Goal: Task Accomplishment & Management: Use online tool/utility

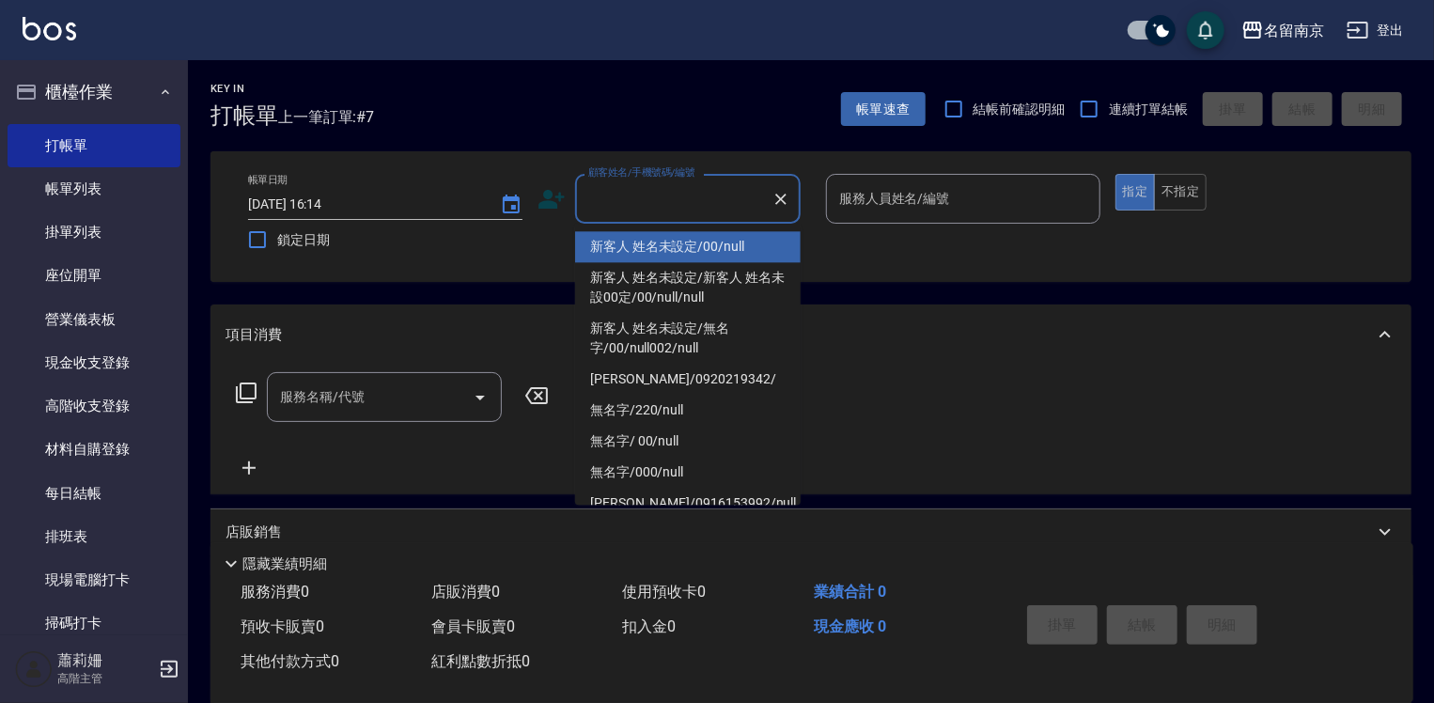
click at [689, 212] on input "顧客姓名/手機號碼/編號" at bounding box center [674, 198] width 180 height 33
click at [684, 248] on li "新客人 姓名未設定/00/null" at bounding box center [688, 246] width 226 height 31
type input "新客人 姓名未設定/00/null"
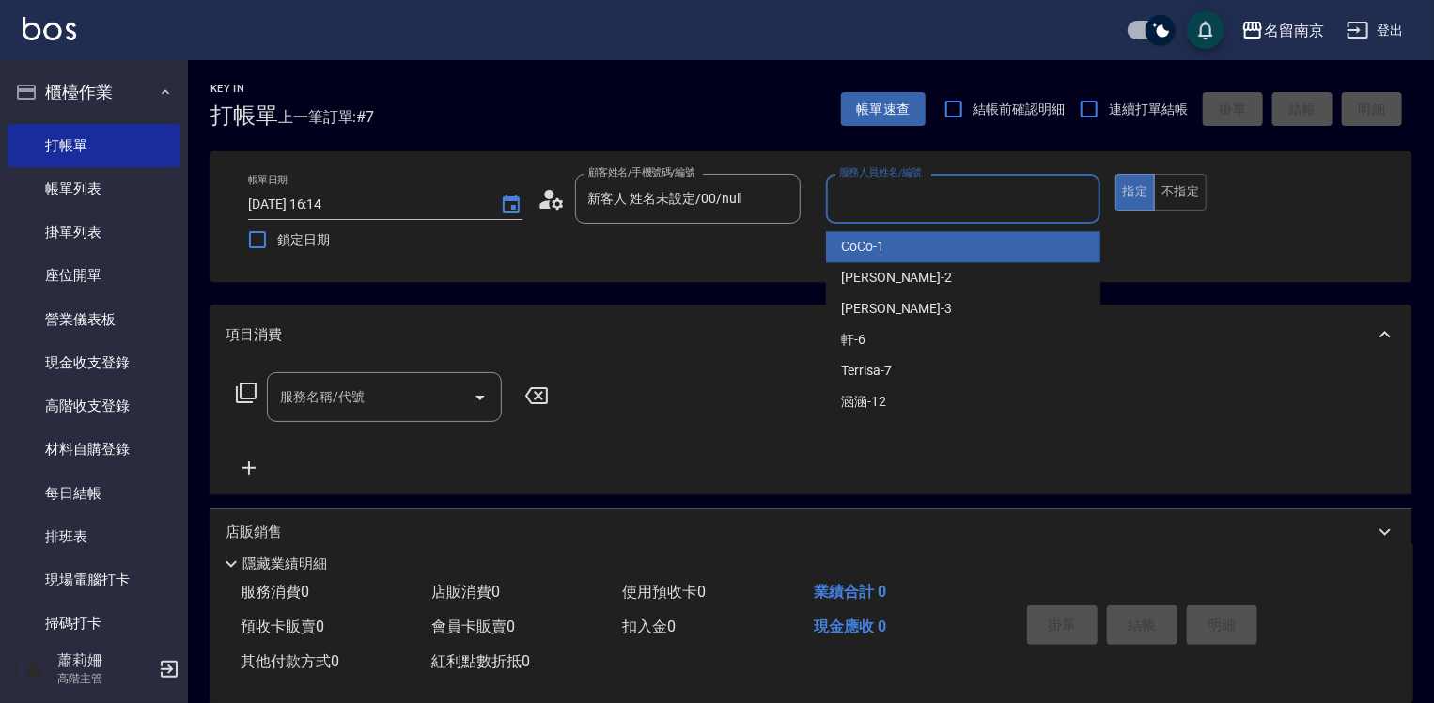
drag, startPoint x: 911, startPoint y: 200, endPoint x: 909, endPoint y: 252, distance: 51.8
click at [911, 211] on input "服務人員姓名/編號" at bounding box center [962, 198] width 257 height 33
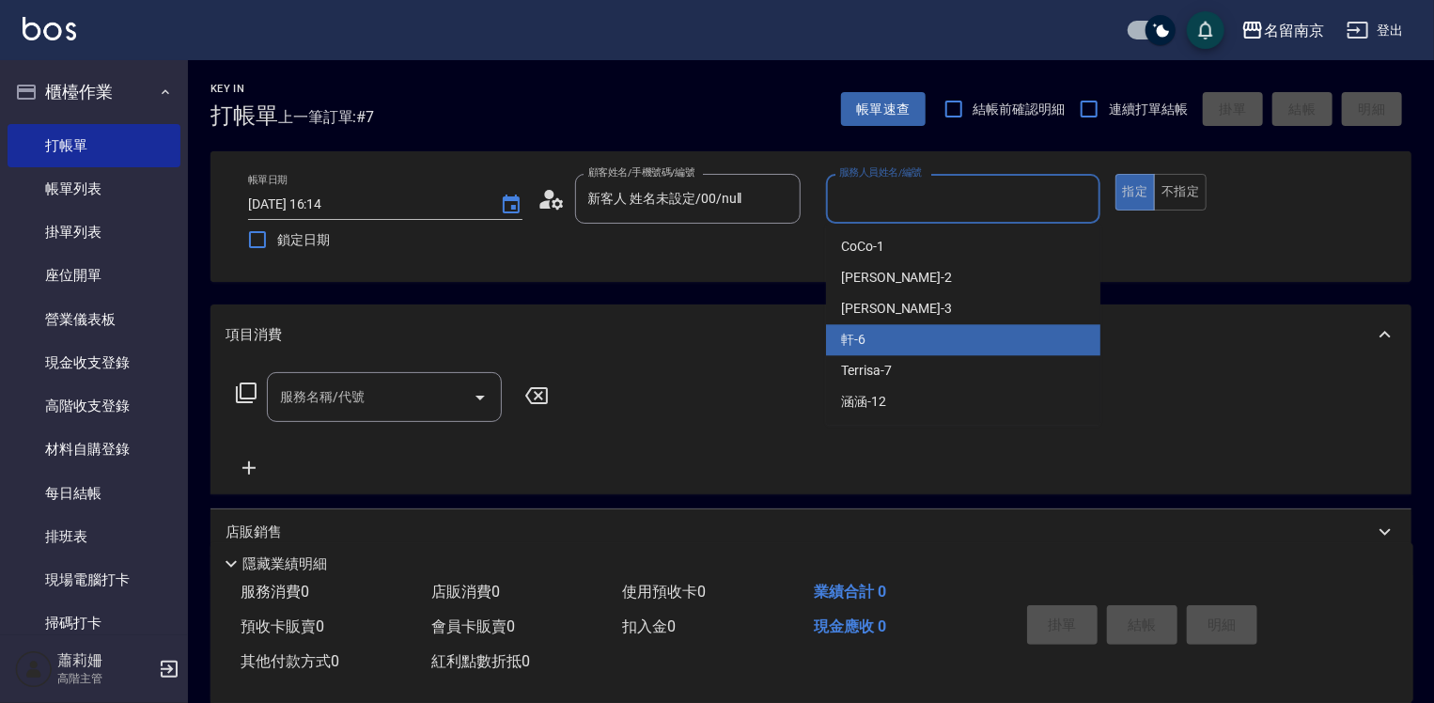
click at [913, 324] on div "軒 -6" at bounding box center [963, 339] width 274 height 31
type input "軒-6"
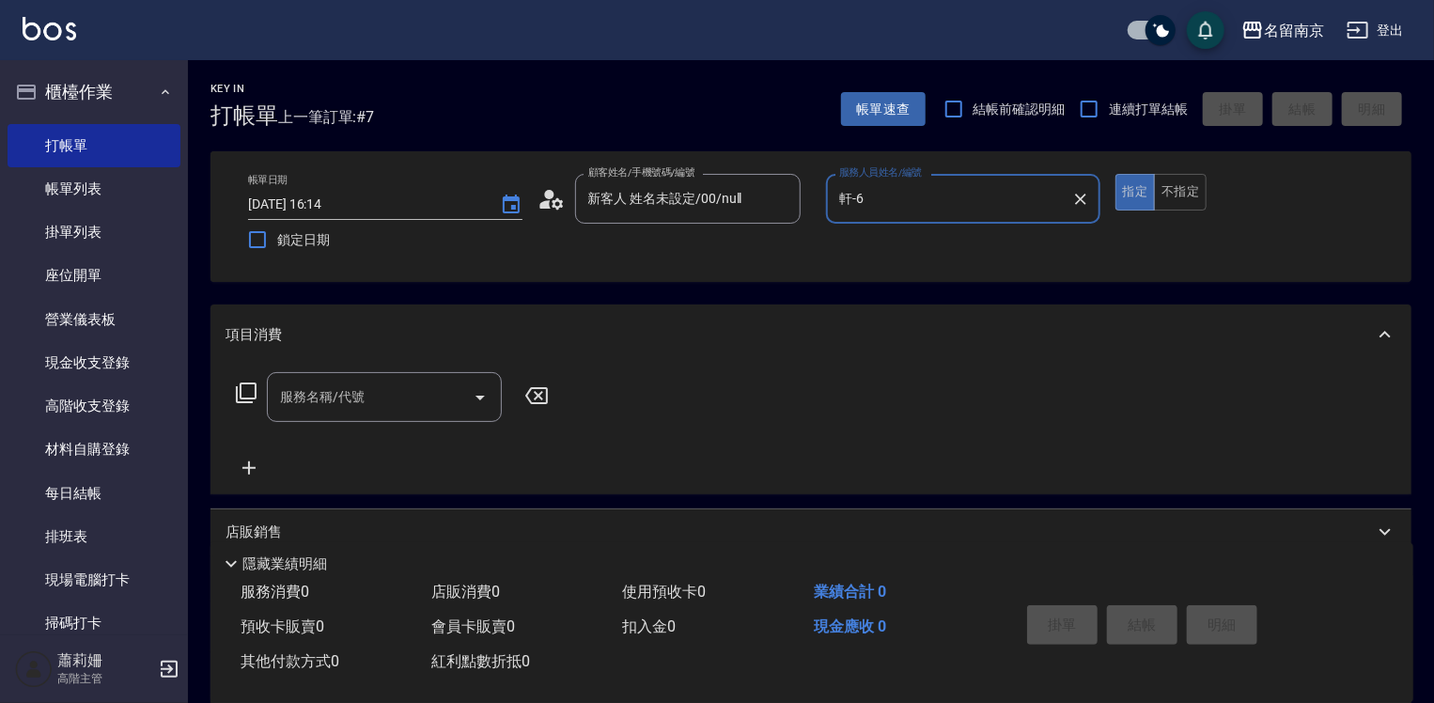
click at [398, 377] on div "服務名稱/代號" at bounding box center [384, 397] width 235 height 50
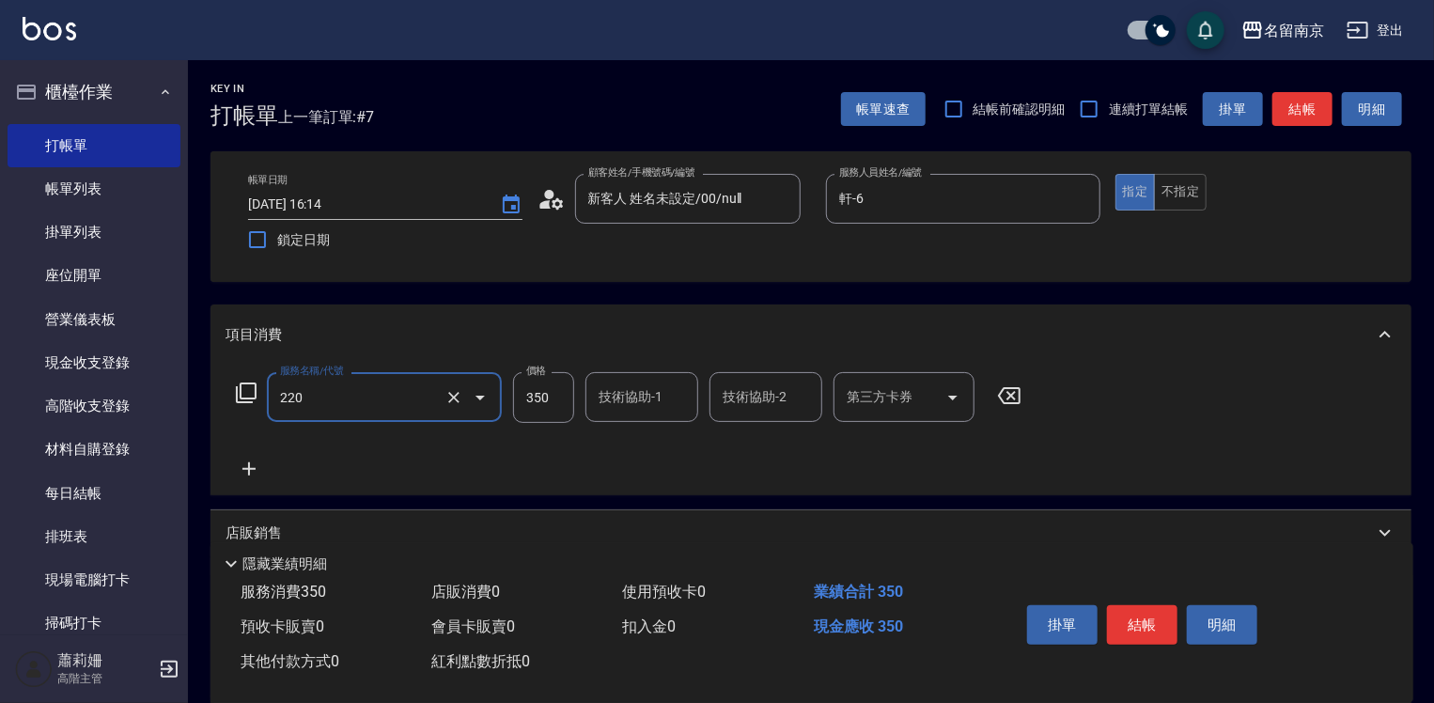
type input "洗髮(220)"
type input "軒-6"
click at [1160, 613] on button "結帳" at bounding box center [1142, 624] width 70 height 39
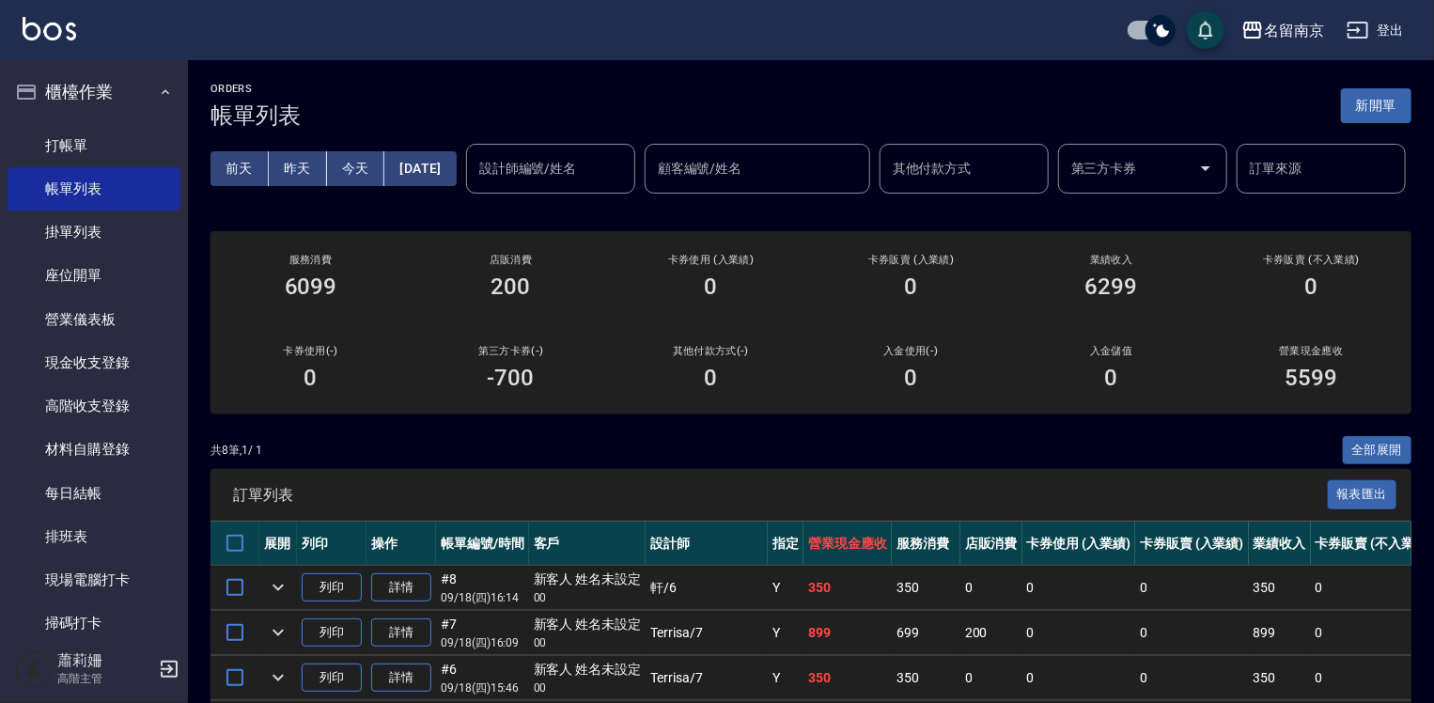
click at [1378, 96] on button "新開單" at bounding box center [1376, 105] width 70 height 35
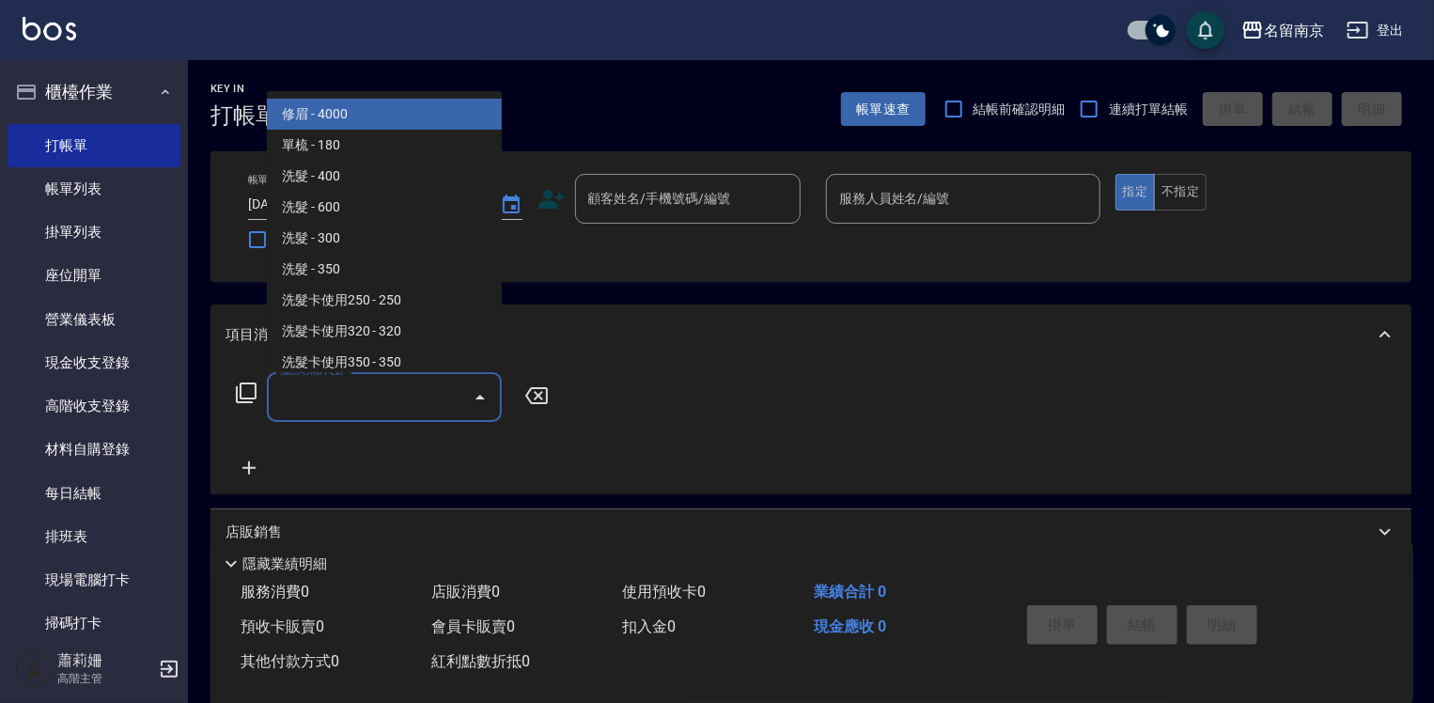
drag, startPoint x: 375, startPoint y: 391, endPoint x: 361, endPoint y: 391, distance: 14.1
click at [372, 391] on input "服務名稱/代號" at bounding box center [370, 397] width 190 height 33
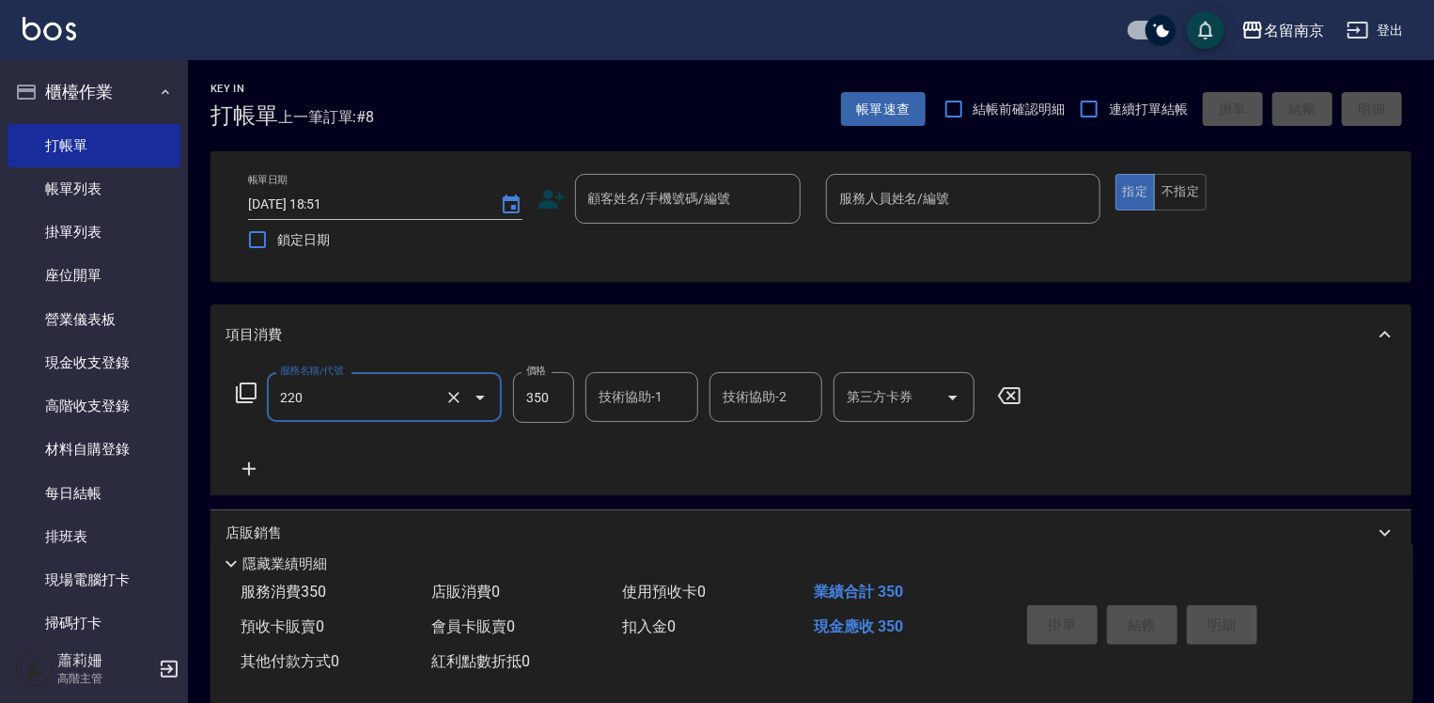
type input "洗髮(220)"
type input "400"
type input "Terrisa-7"
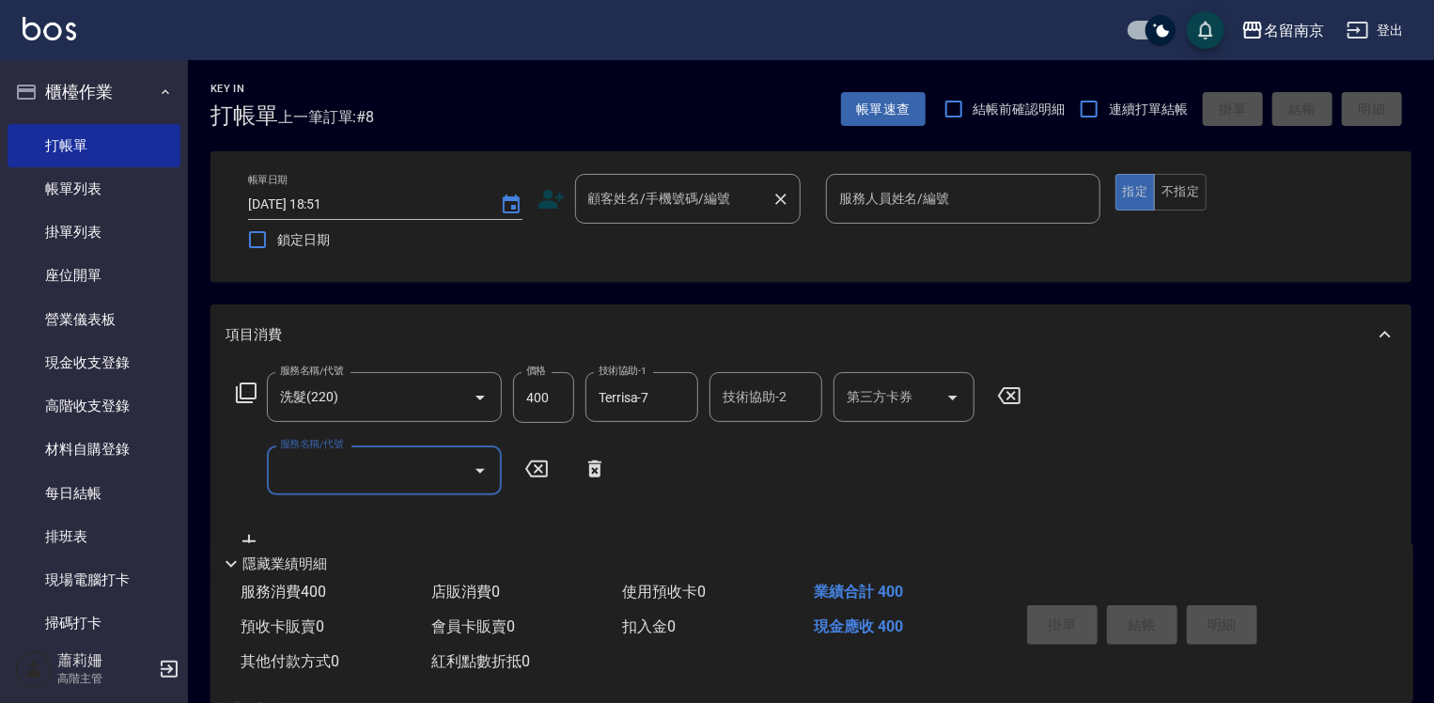
drag, startPoint x: 624, startPoint y: 187, endPoint x: 628, endPoint y: 219, distance: 32.2
click at [625, 189] on input "顧客姓名/手機號碼/編號" at bounding box center [674, 198] width 180 height 33
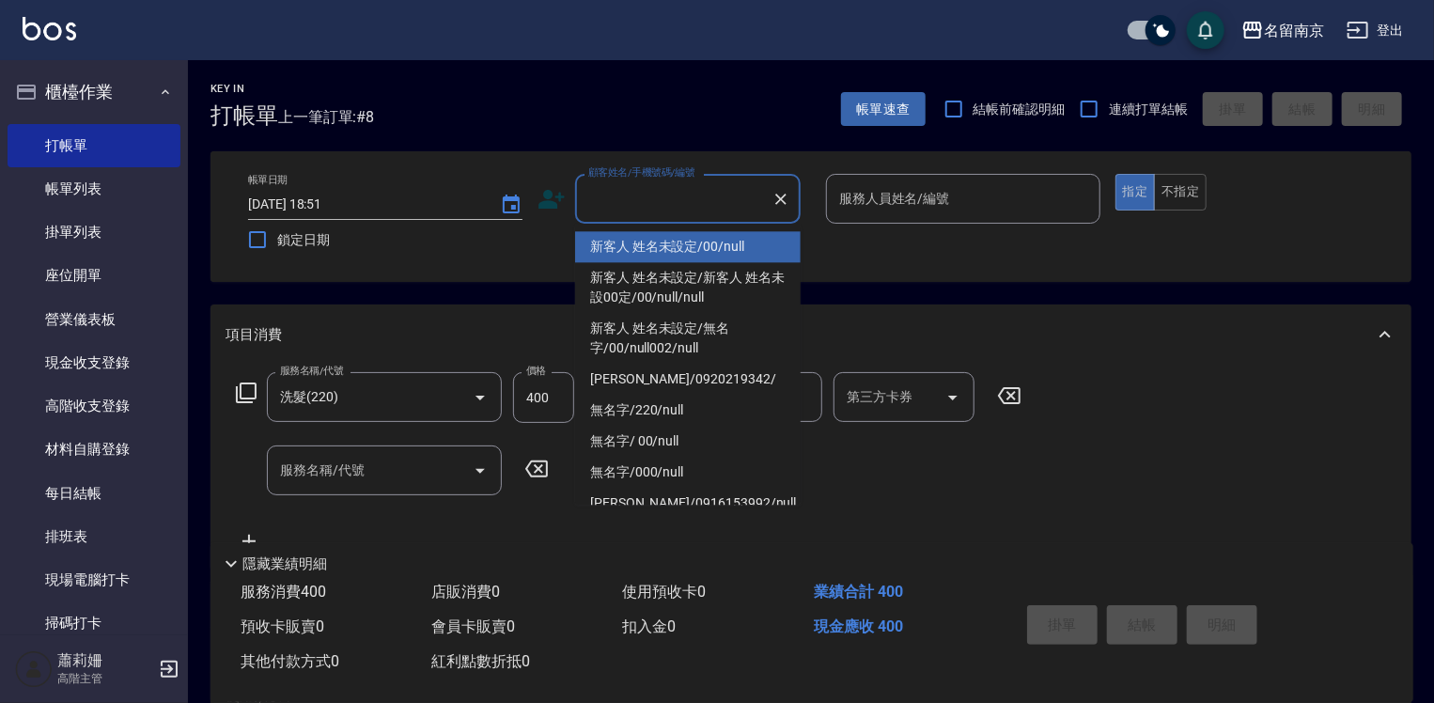
drag, startPoint x: 633, startPoint y: 239, endPoint x: 812, endPoint y: 232, distance: 178.7
click at [635, 241] on li "新客人 姓名未設定/00/null" at bounding box center [688, 246] width 226 height 31
type input "新客人 姓名未設定/00/null"
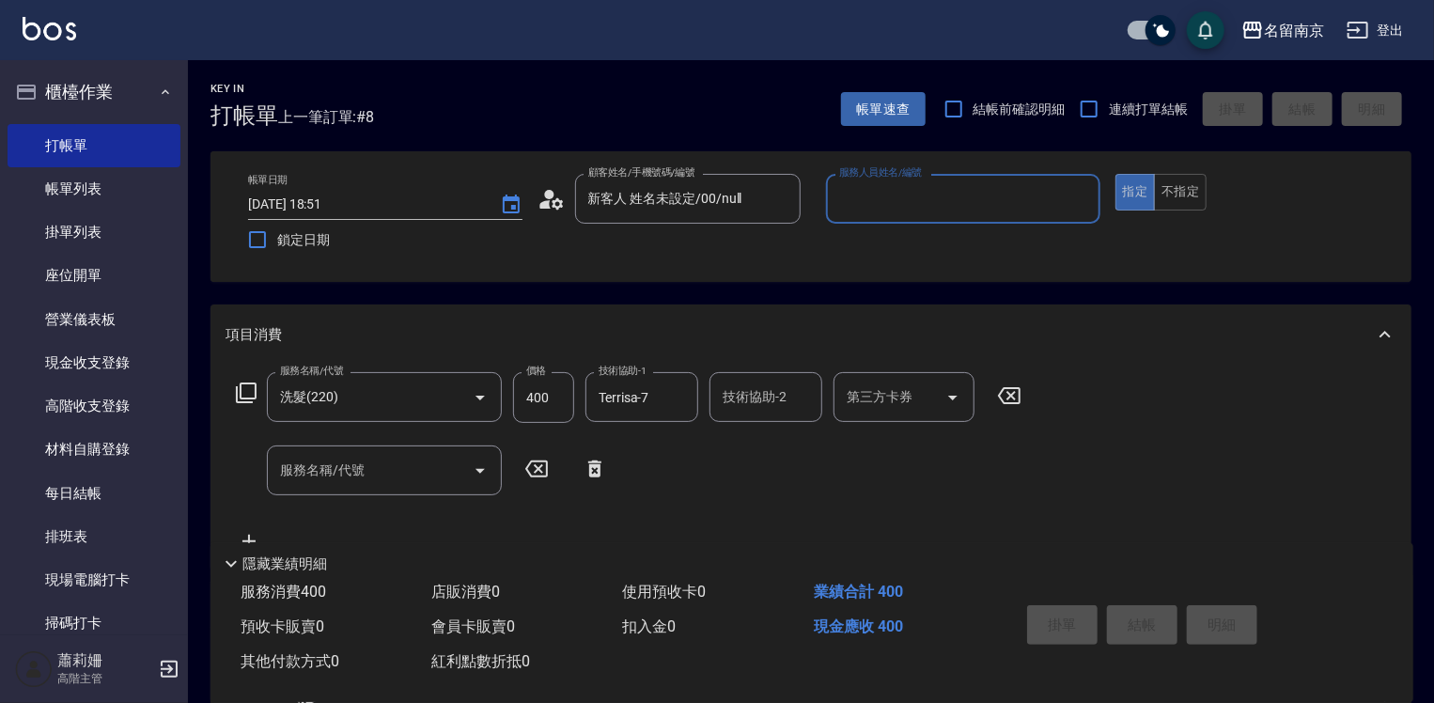
click at [852, 203] on input "服務人員姓名/編號" at bounding box center [962, 198] width 257 height 33
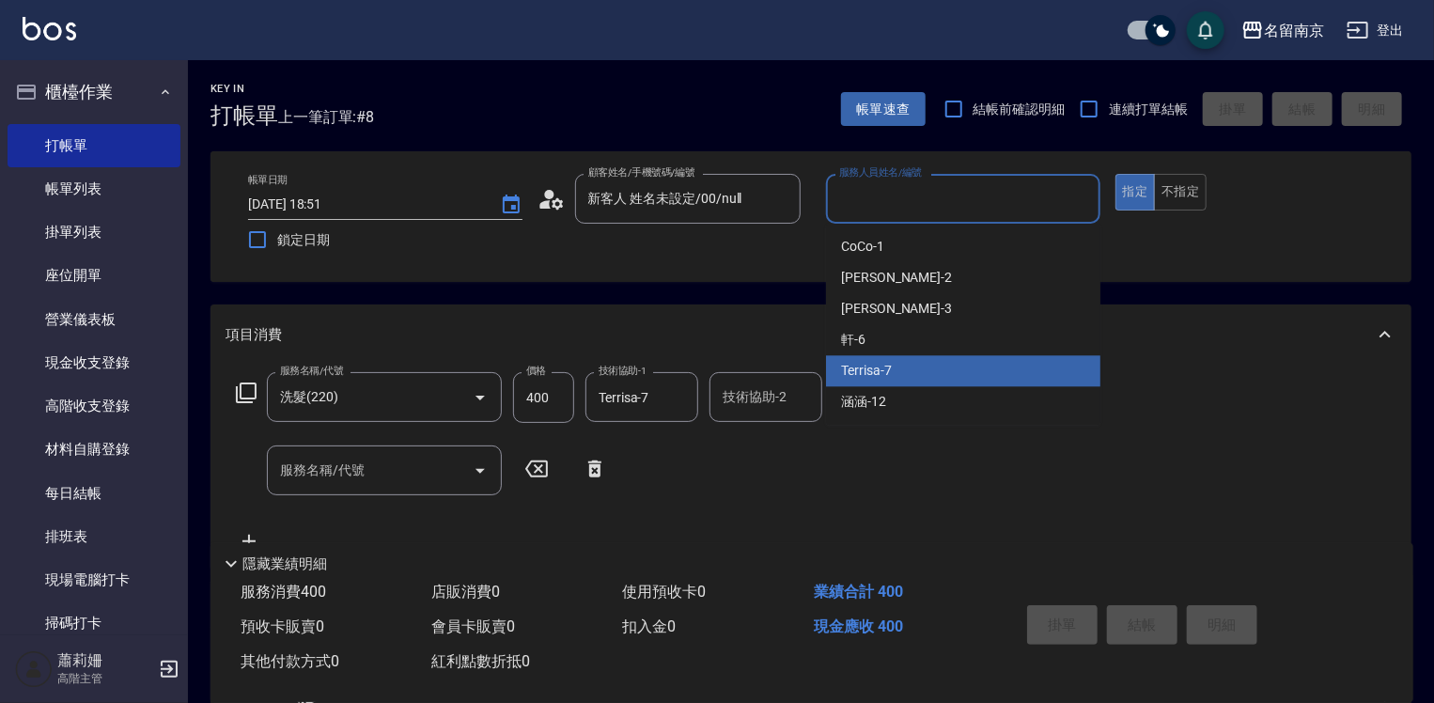
click at [872, 369] on span "Terrisa -7" at bounding box center [866, 371] width 51 height 20
type input "Terrisa-7"
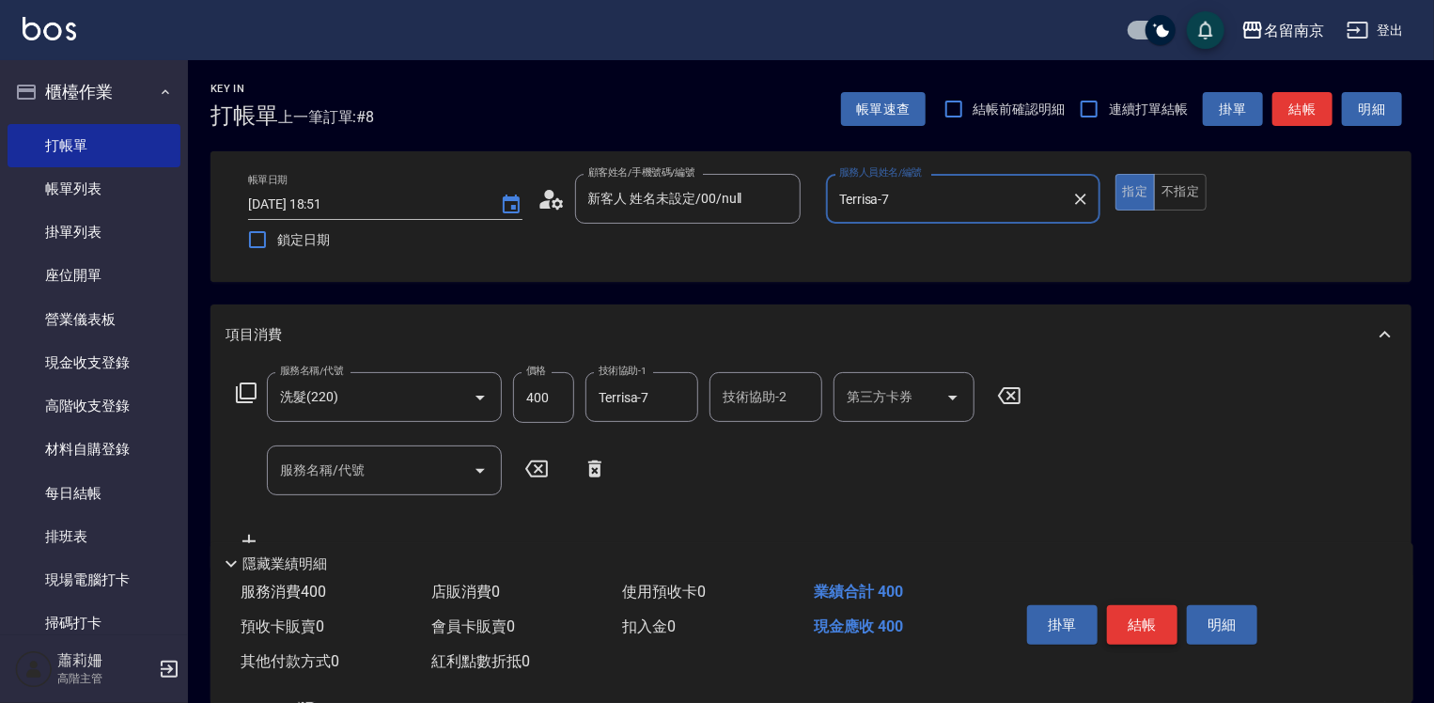
click at [1131, 618] on button "結帳" at bounding box center [1142, 624] width 70 height 39
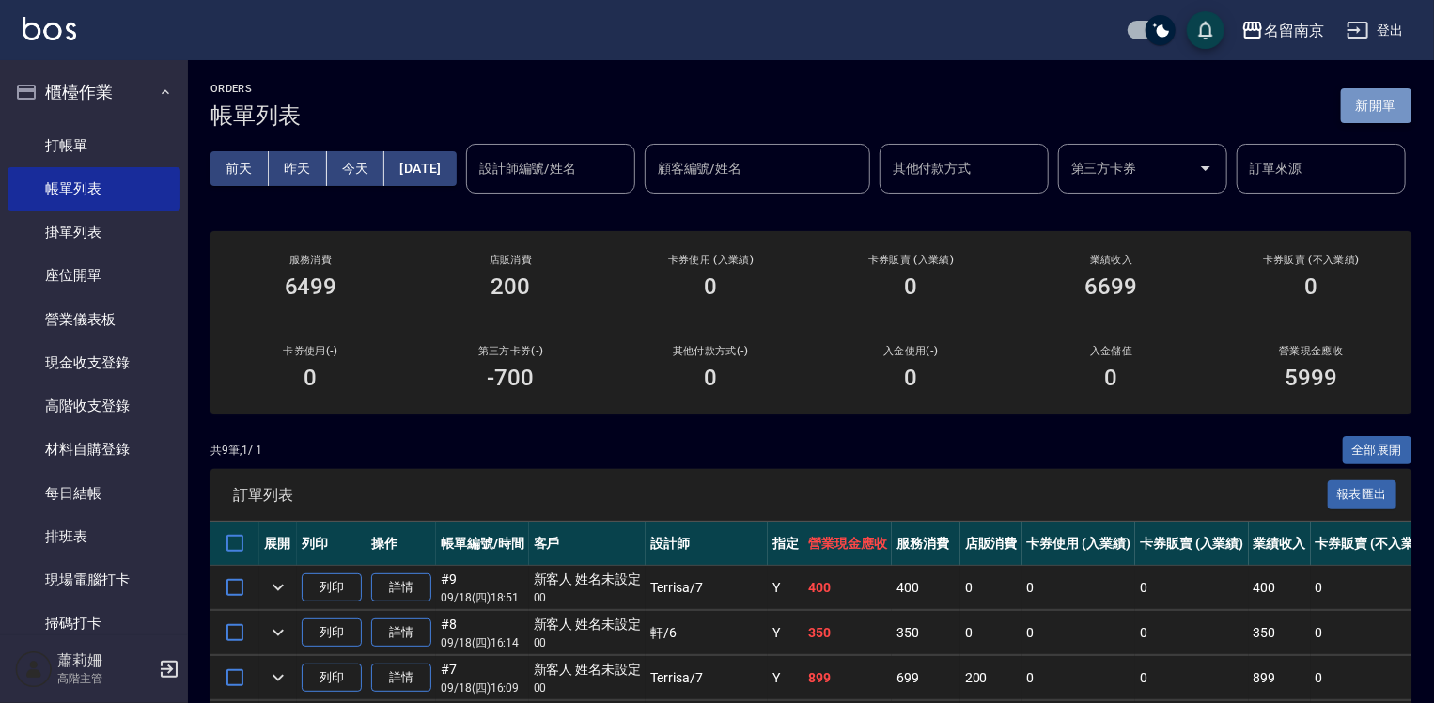
click at [1368, 99] on button "新開單" at bounding box center [1376, 105] width 70 height 35
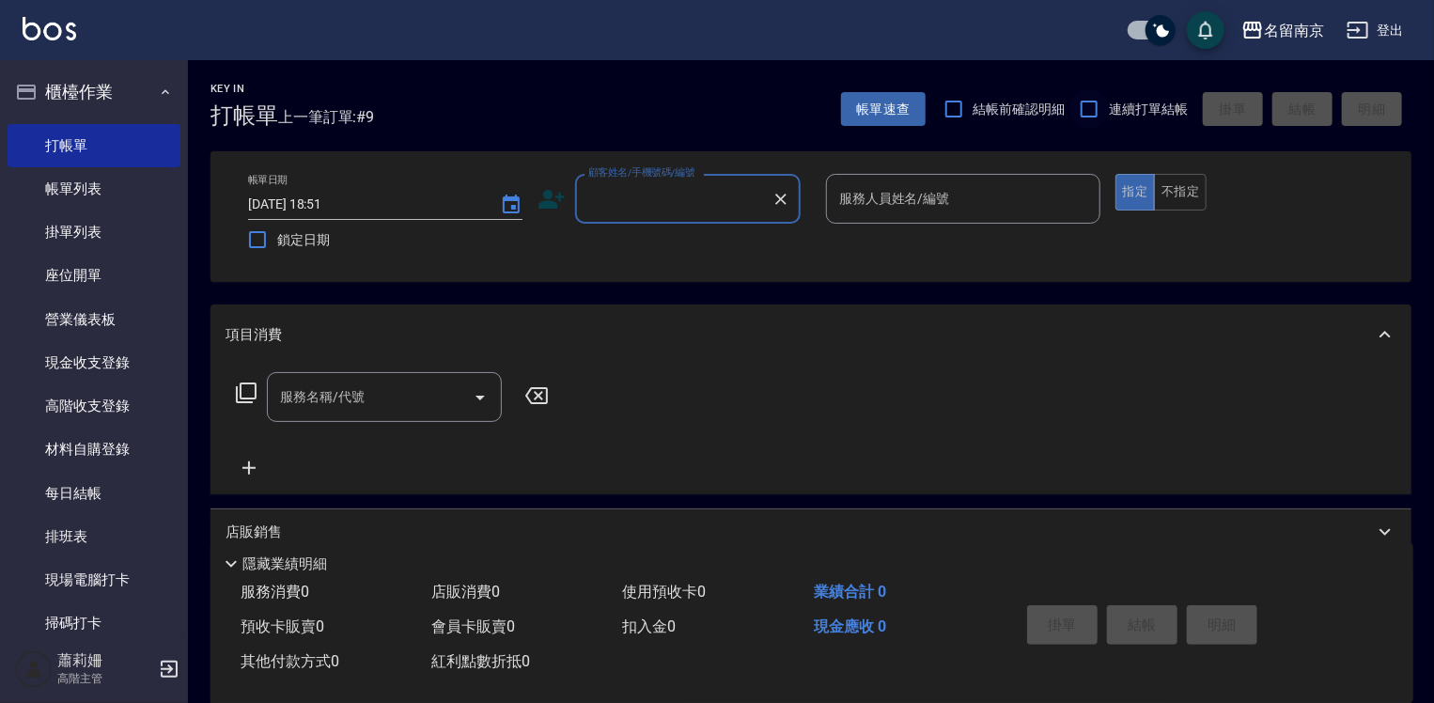
drag, startPoint x: 1090, startPoint y: 114, endPoint x: 1015, endPoint y: 123, distance: 75.8
click at [1090, 114] on input "連續打單結帳" at bounding box center [1088, 108] width 39 height 39
checkbox input "true"
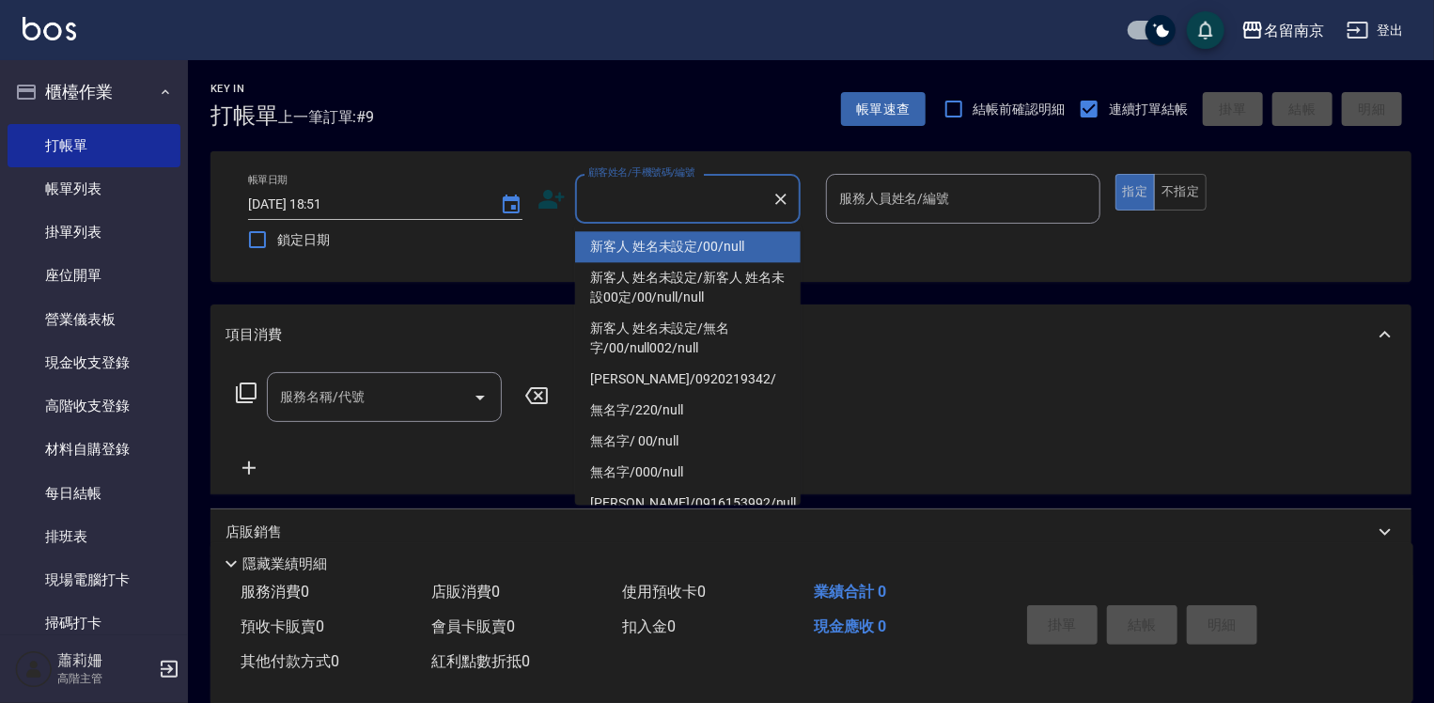
drag, startPoint x: 709, startPoint y: 197, endPoint x: 701, endPoint y: 235, distance: 38.5
click at [709, 198] on input "顧客姓名/手機號碼/編號" at bounding box center [674, 198] width 180 height 33
click at [699, 250] on li "新客人 姓名未設定/00/null" at bounding box center [688, 246] width 226 height 31
type input "新客人 姓名未設定/00/null"
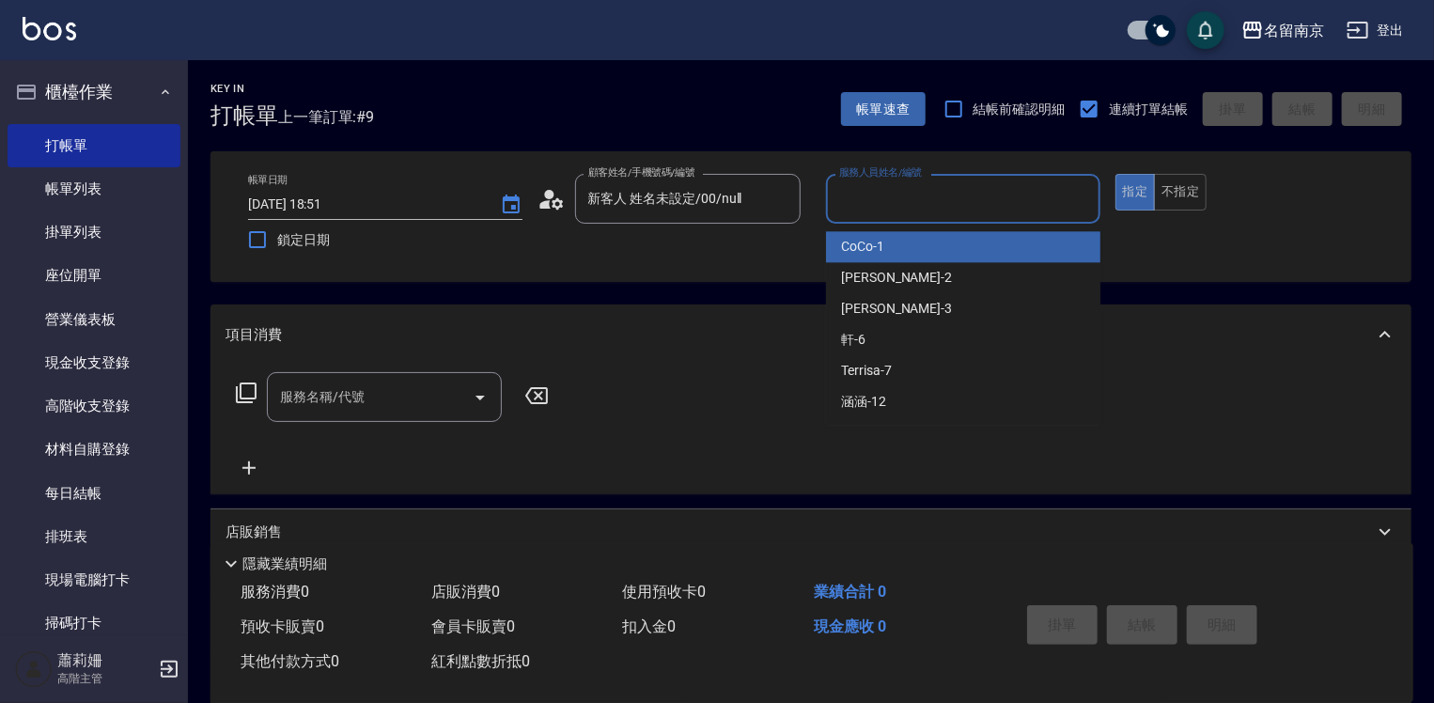
click at [942, 188] on input "服務人員姓名/編號" at bounding box center [962, 198] width 257 height 33
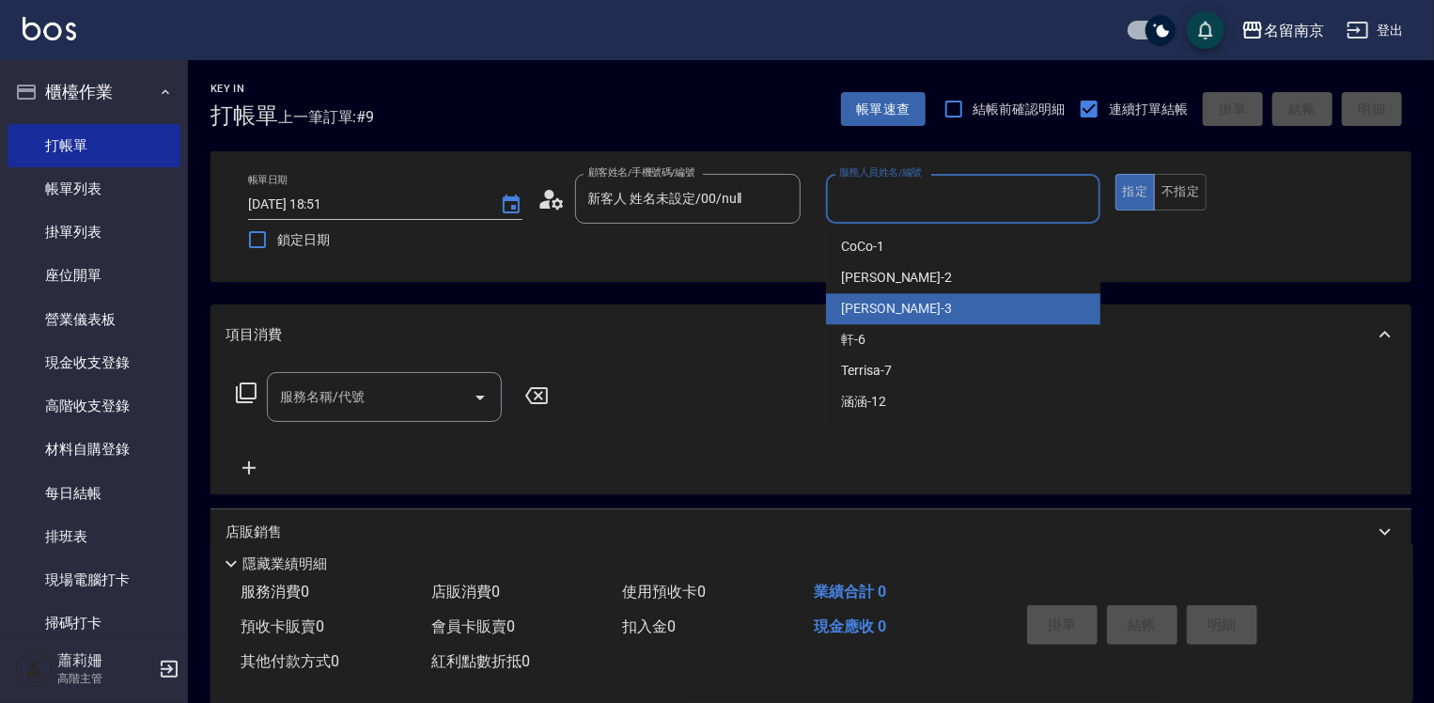
click at [902, 296] on div "[PERSON_NAME] -3" at bounding box center [963, 308] width 274 height 31
click at [902, 199] on input "[PERSON_NAME]-3" at bounding box center [948, 198] width 229 height 33
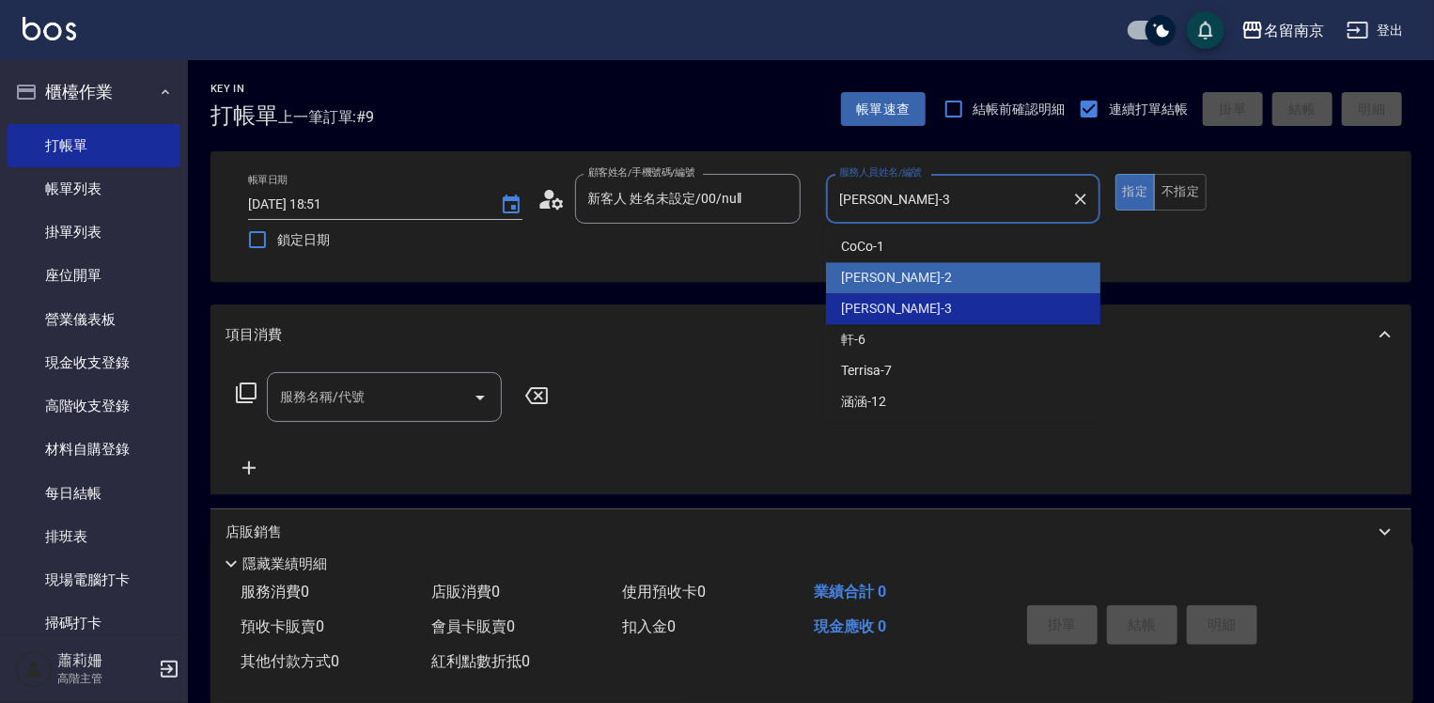
click at [895, 270] on div "[PERSON_NAME] -2" at bounding box center [963, 277] width 274 height 31
type input "[PERSON_NAME]-2"
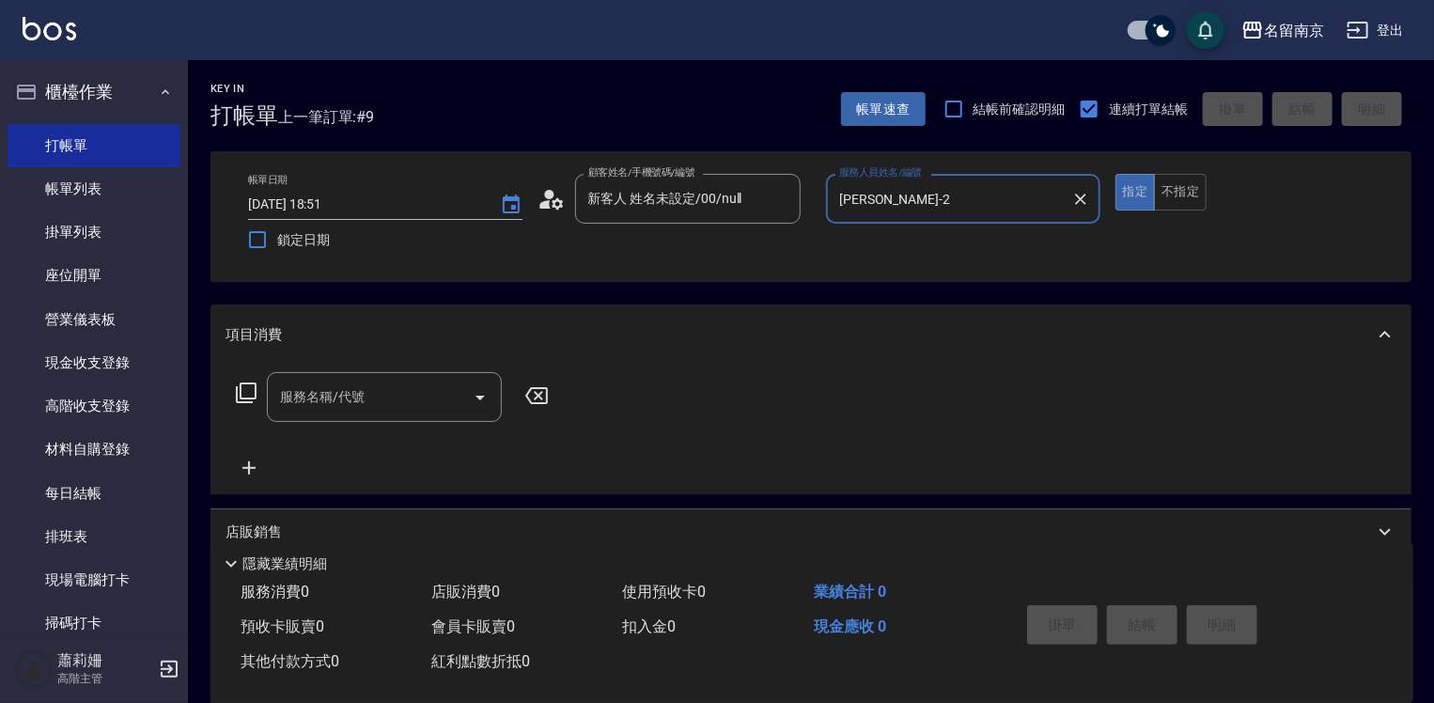
click at [345, 387] on input "服務名稱/代號" at bounding box center [370, 397] width 190 height 33
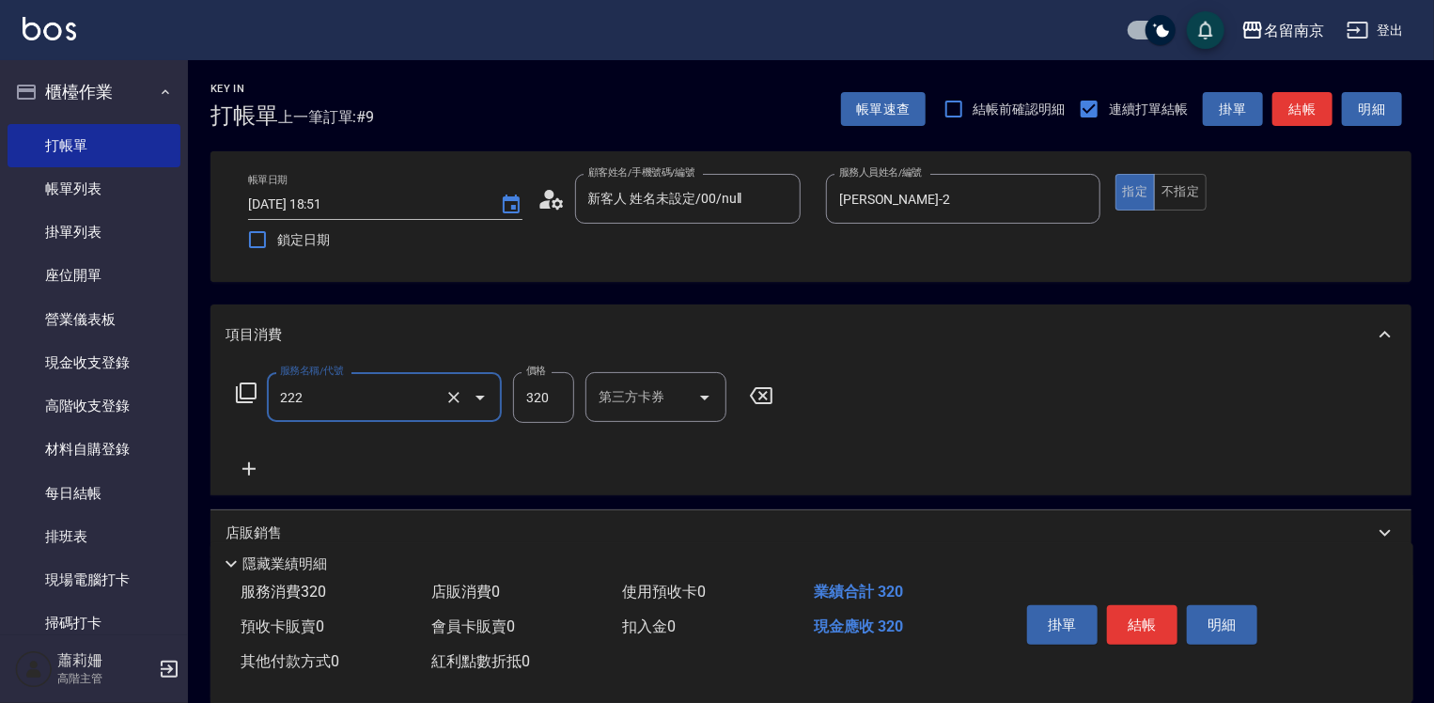
type input "洗髮卡使用320(222)"
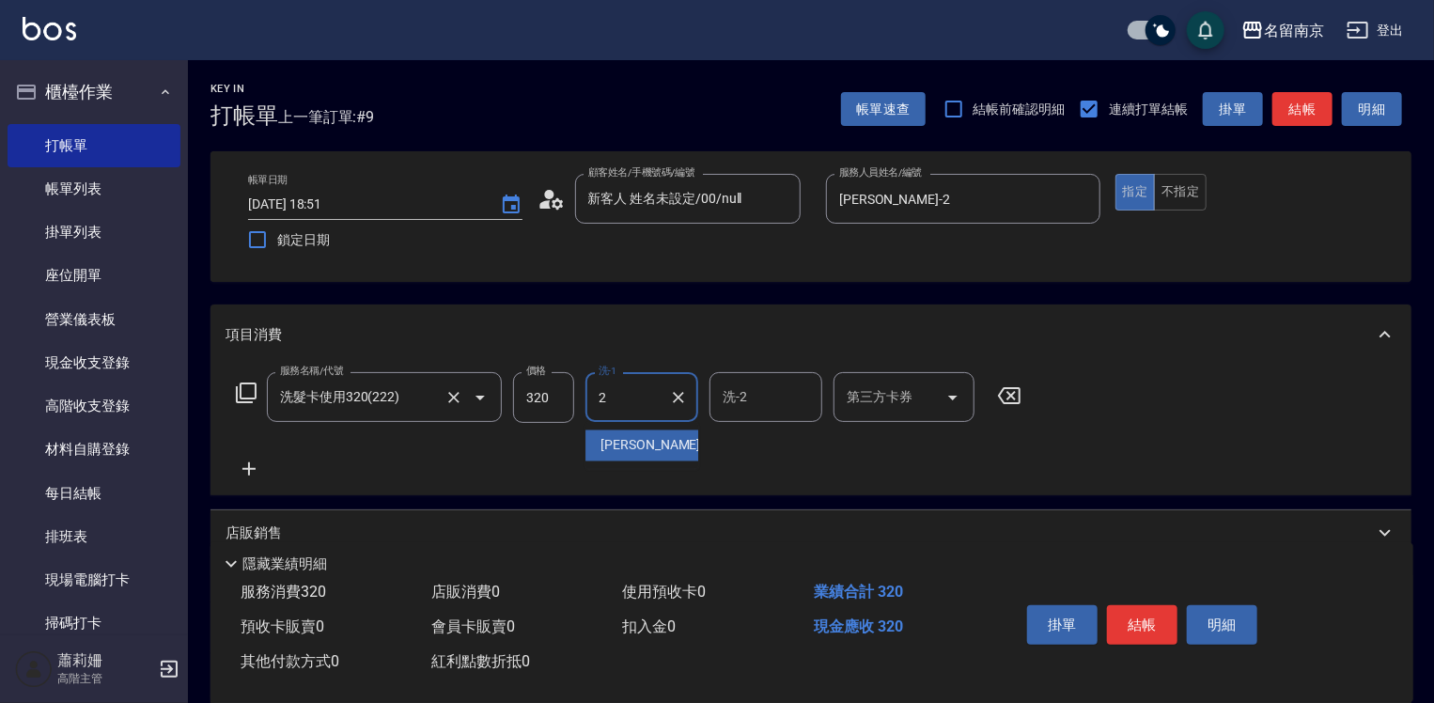
type input "[PERSON_NAME]-2"
click at [952, 393] on icon "Open" at bounding box center [953, 397] width 23 height 23
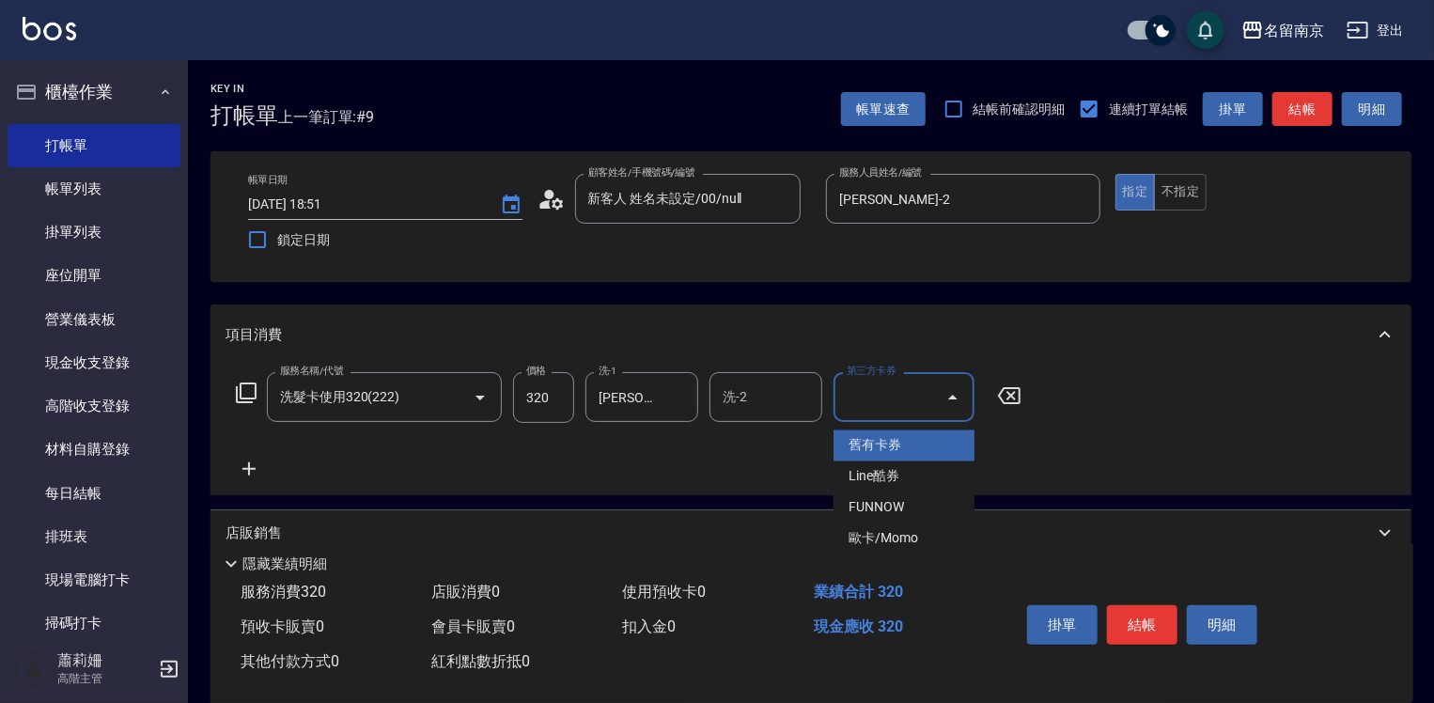
click at [888, 447] on span "舊有卡券" at bounding box center [903, 445] width 141 height 31
type input "舊有卡券"
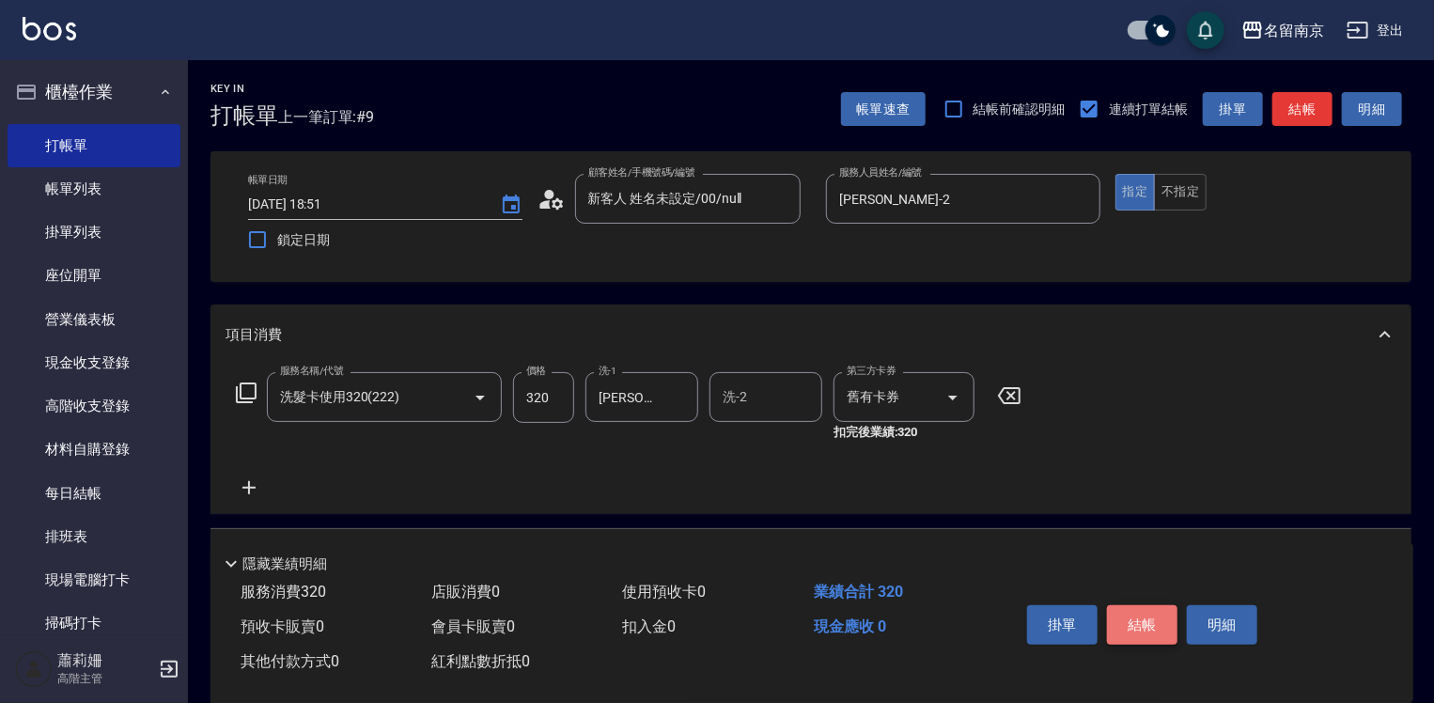
click at [1135, 608] on button "結帳" at bounding box center [1142, 624] width 70 height 39
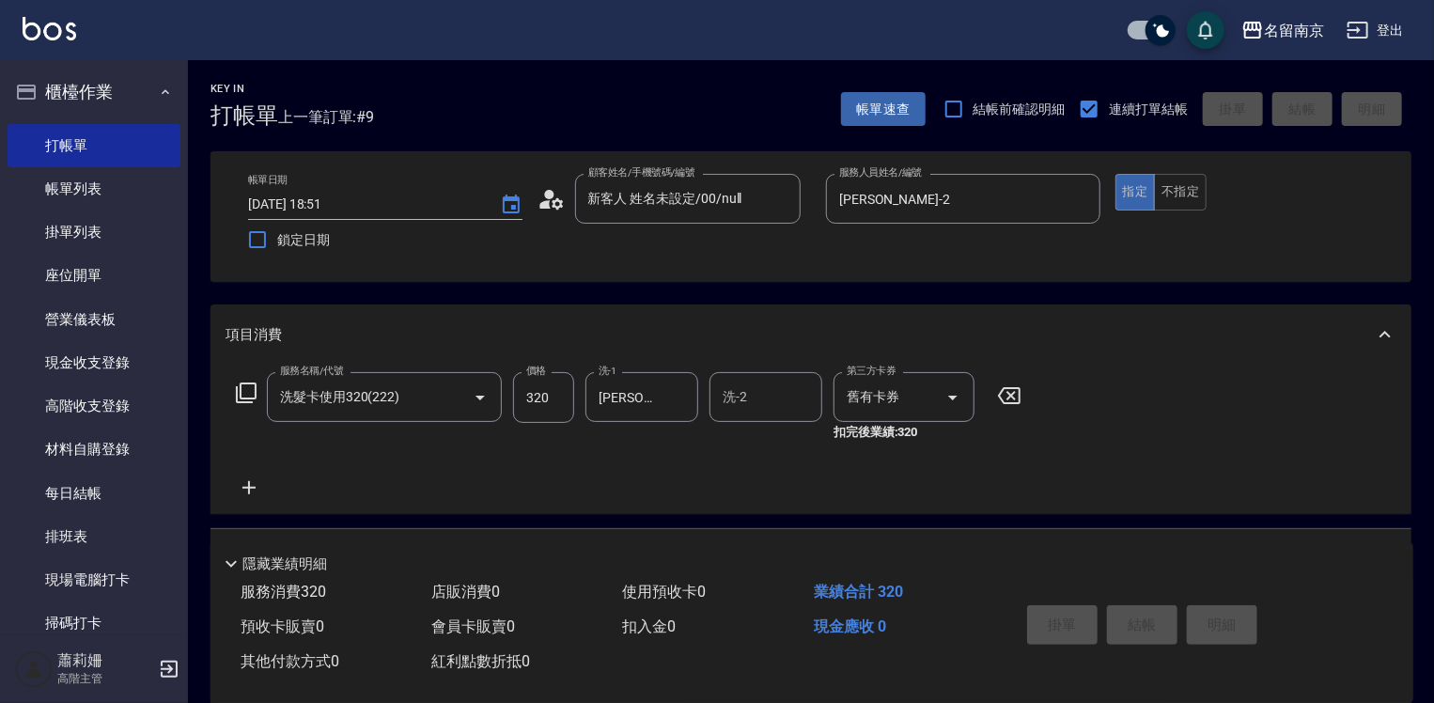
type input "[DATE] 18:52"
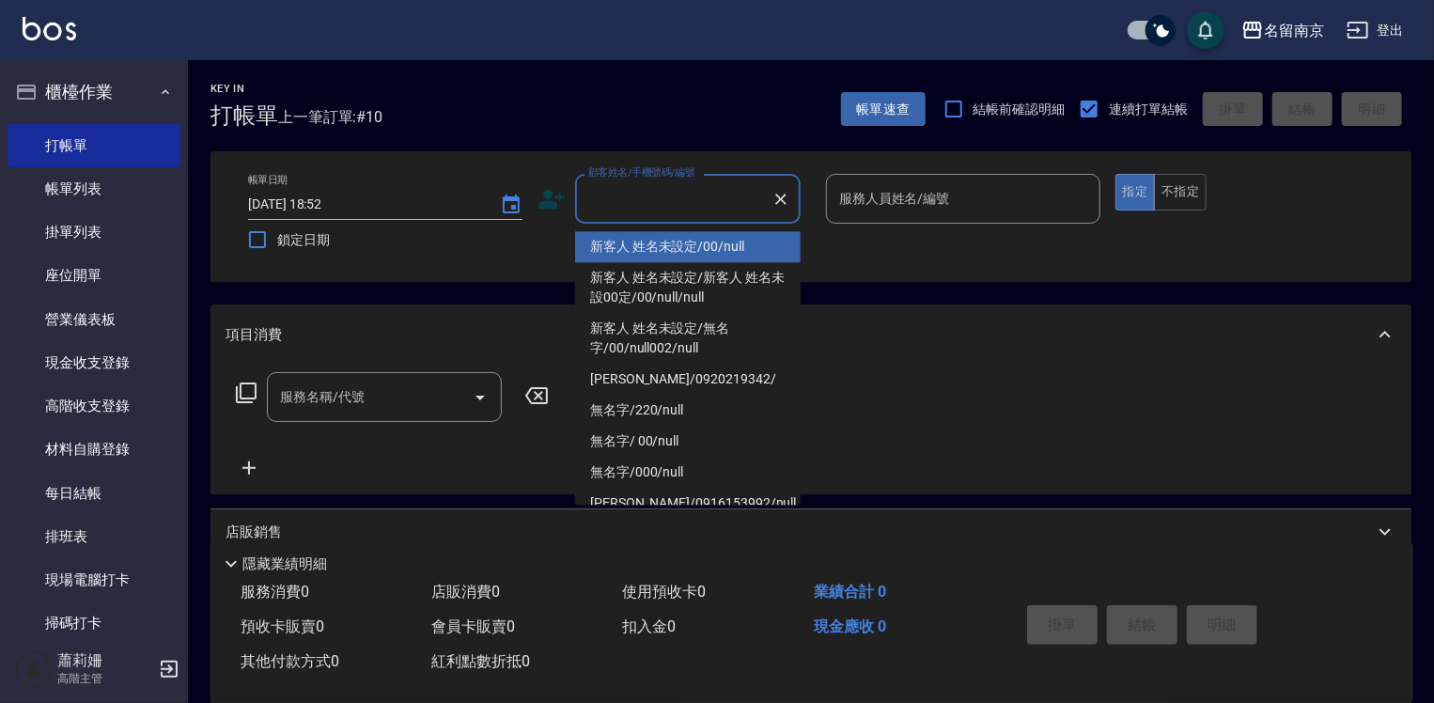
drag, startPoint x: 606, startPoint y: 184, endPoint x: 600, endPoint y: 259, distance: 75.4
click at [607, 184] on input "顧客姓名/手機號碼/編號" at bounding box center [674, 198] width 180 height 33
click at [619, 245] on li "新客人 姓名未設定/00/null" at bounding box center [688, 246] width 226 height 31
type input "新客人 姓名未設定/00/null"
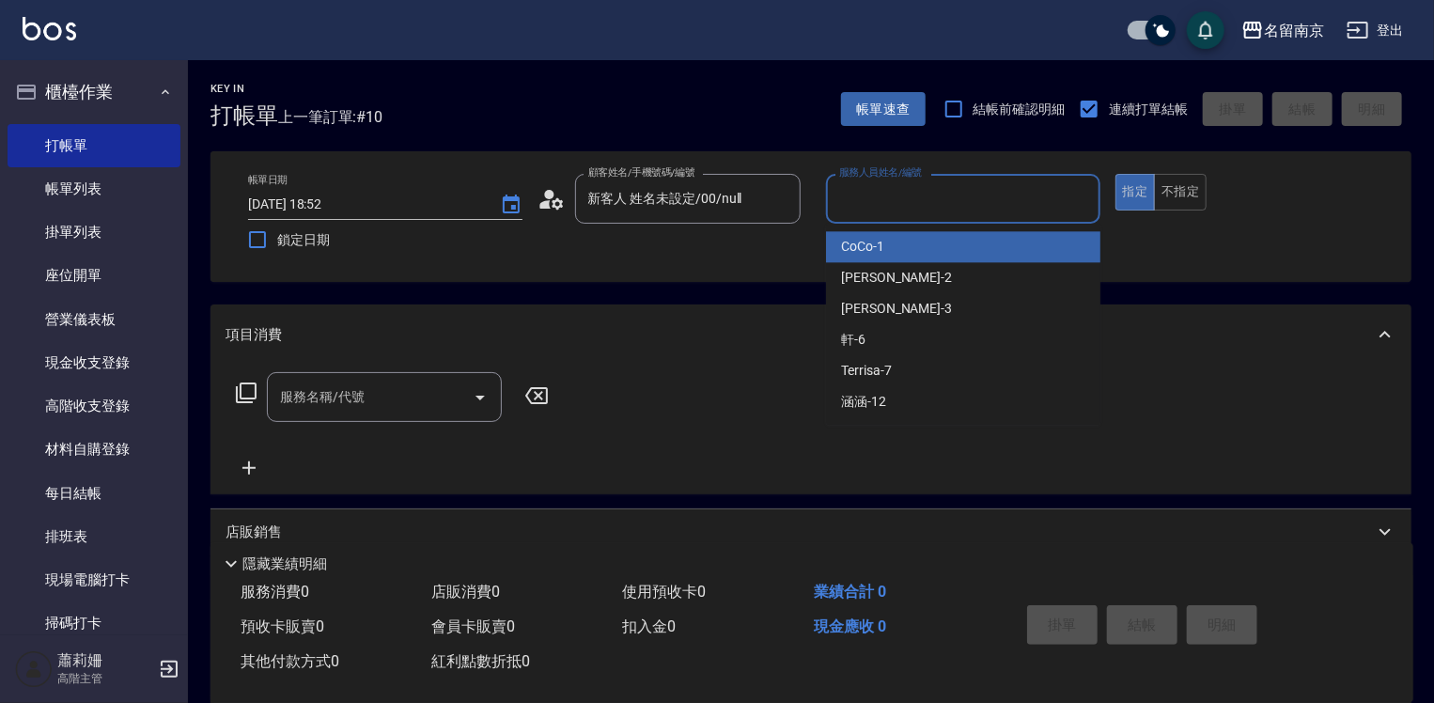
click at [907, 188] on input "服務人員姓名/編號" at bounding box center [962, 198] width 257 height 33
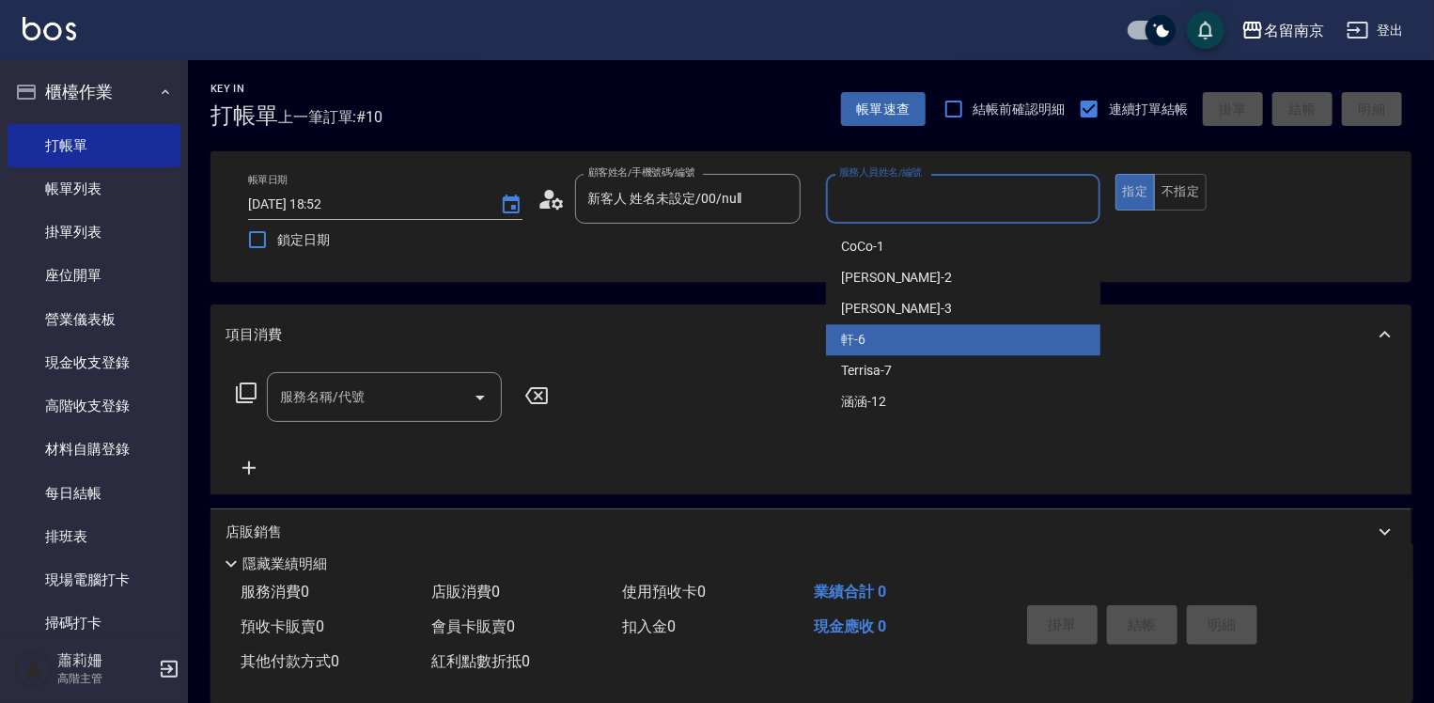
click at [891, 344] on div "軒 -6" at bounding box center [963, 339] width 274 height 31
type input "軒-6"
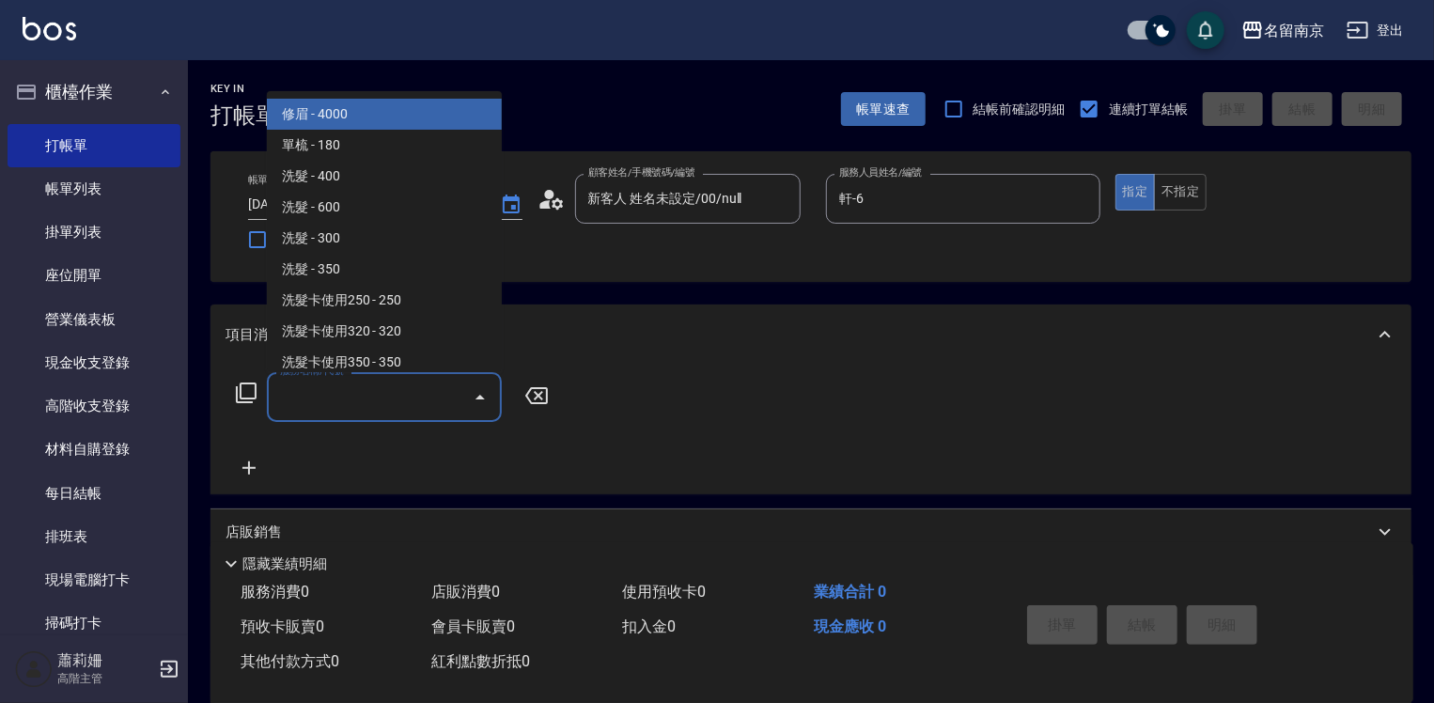
click at [370, 385] on input "服務名稱/代號" at bounding box center [370, 397] width 190 height 33
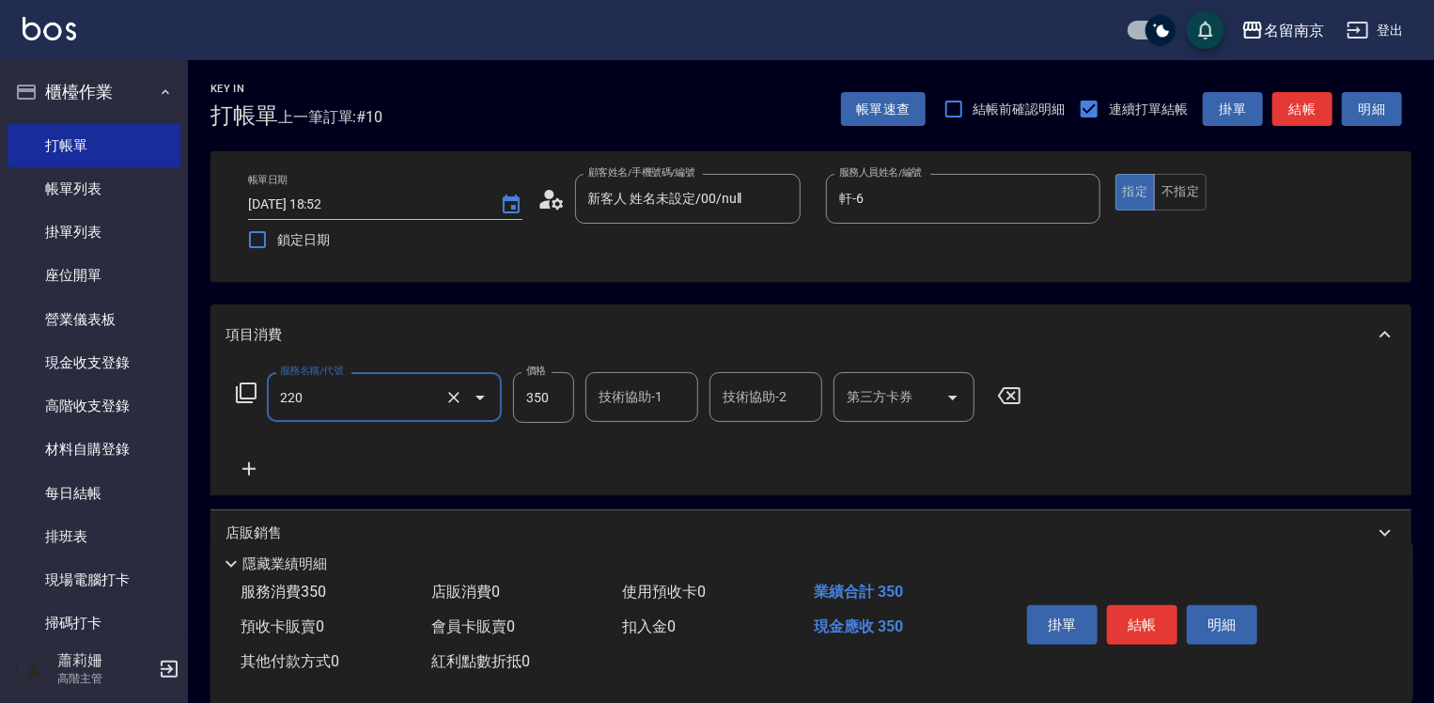
type input "洗髮(220)"
type input "300"
type input "軒-6"
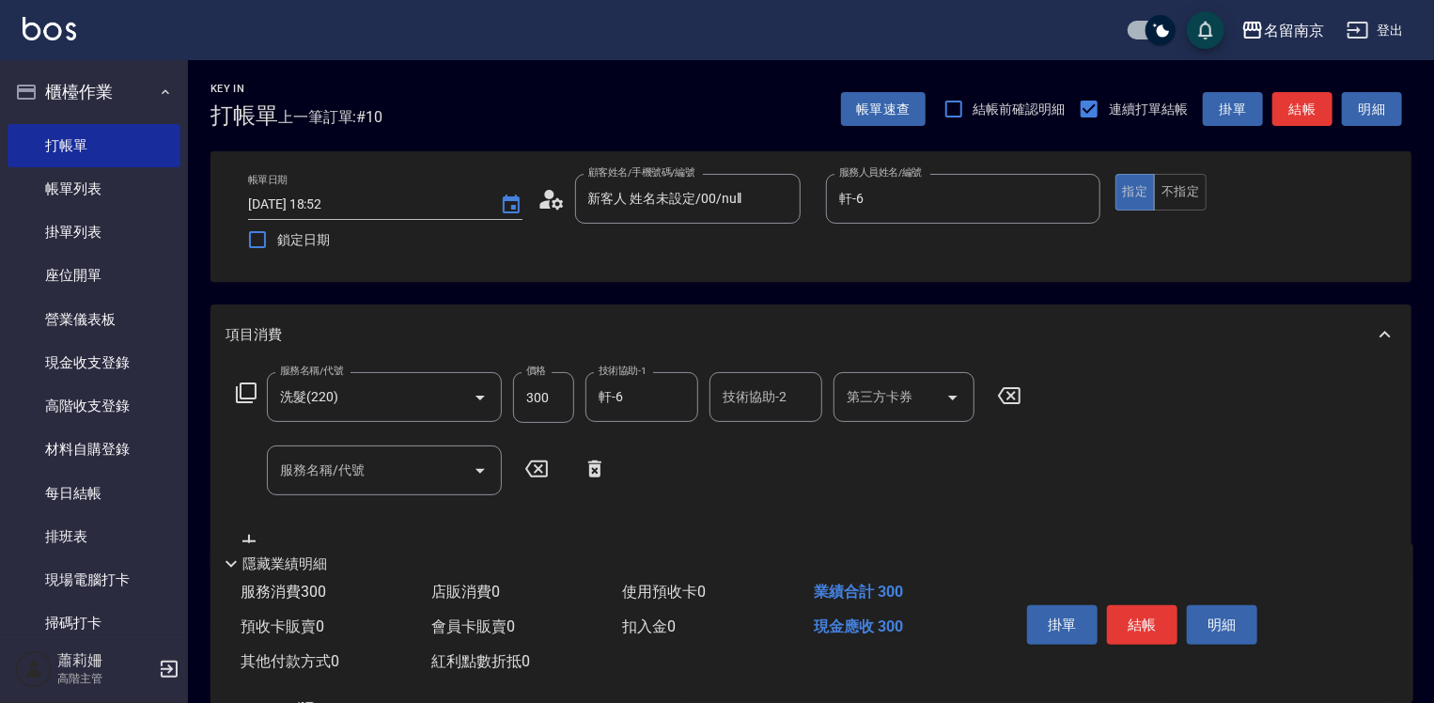
click at [235, 392] on icon at bounding box center [246, 393] width 23 height 23
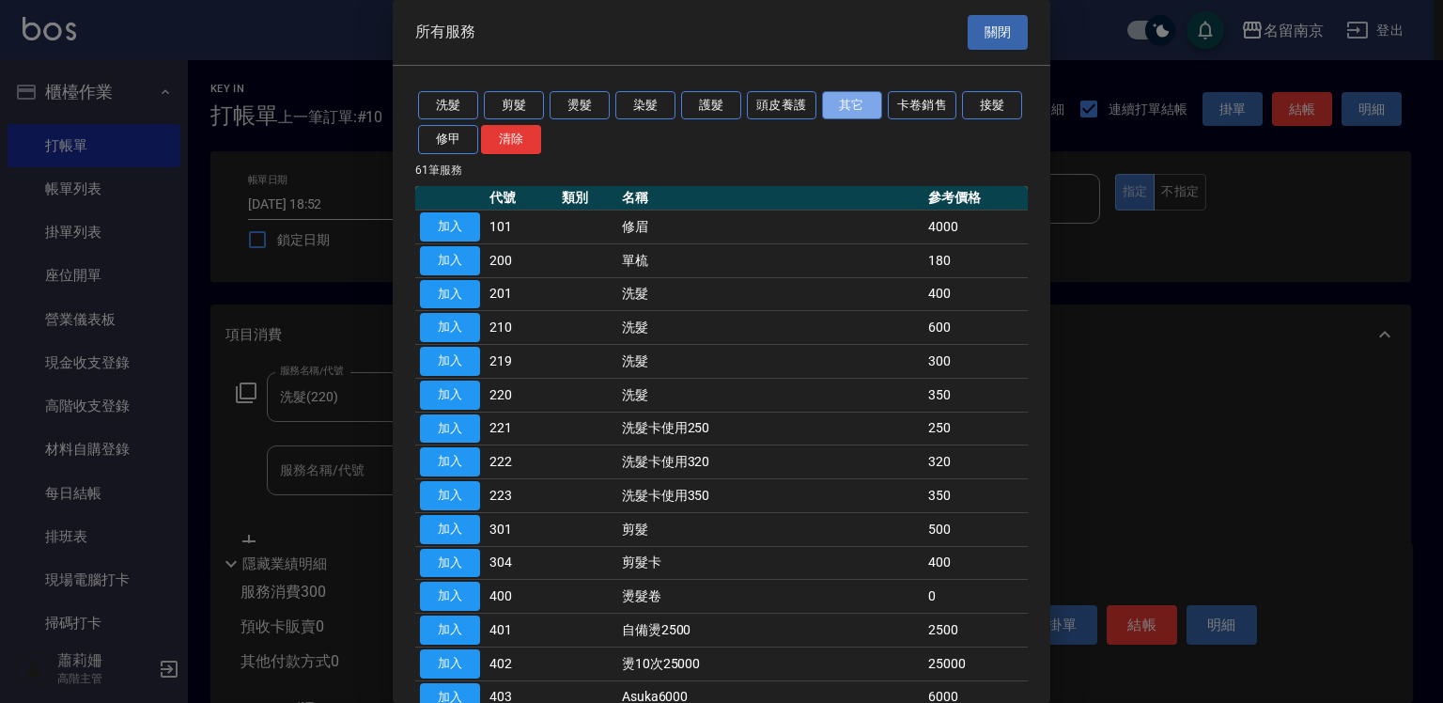
click at [880, 105] on button "其它" at bounding box center [852, 105] width 60 height 29
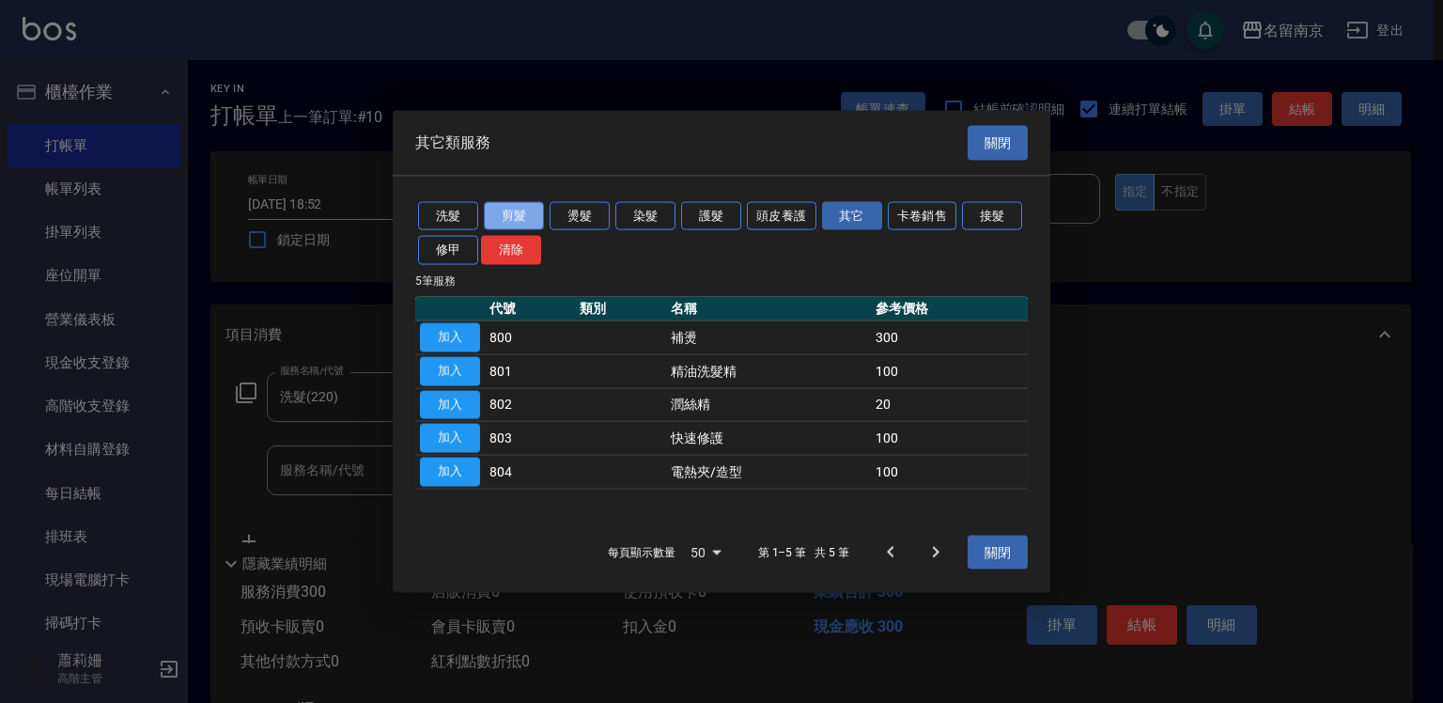
click at [514, 210] on button "剪髮" at bounding box center [514, 215] width 60 height 29
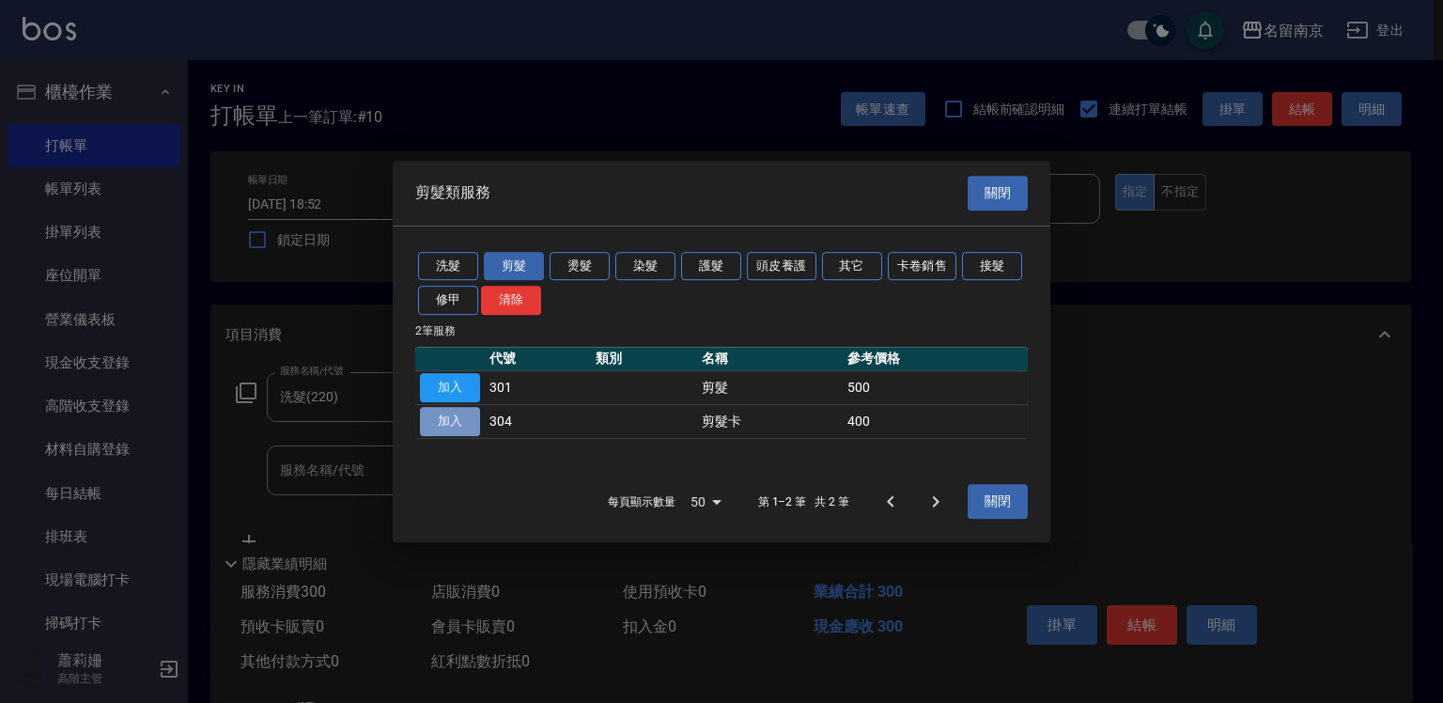
click at [437, 426] on button "加入" at bounding box center [450, 421] width 60 height 29
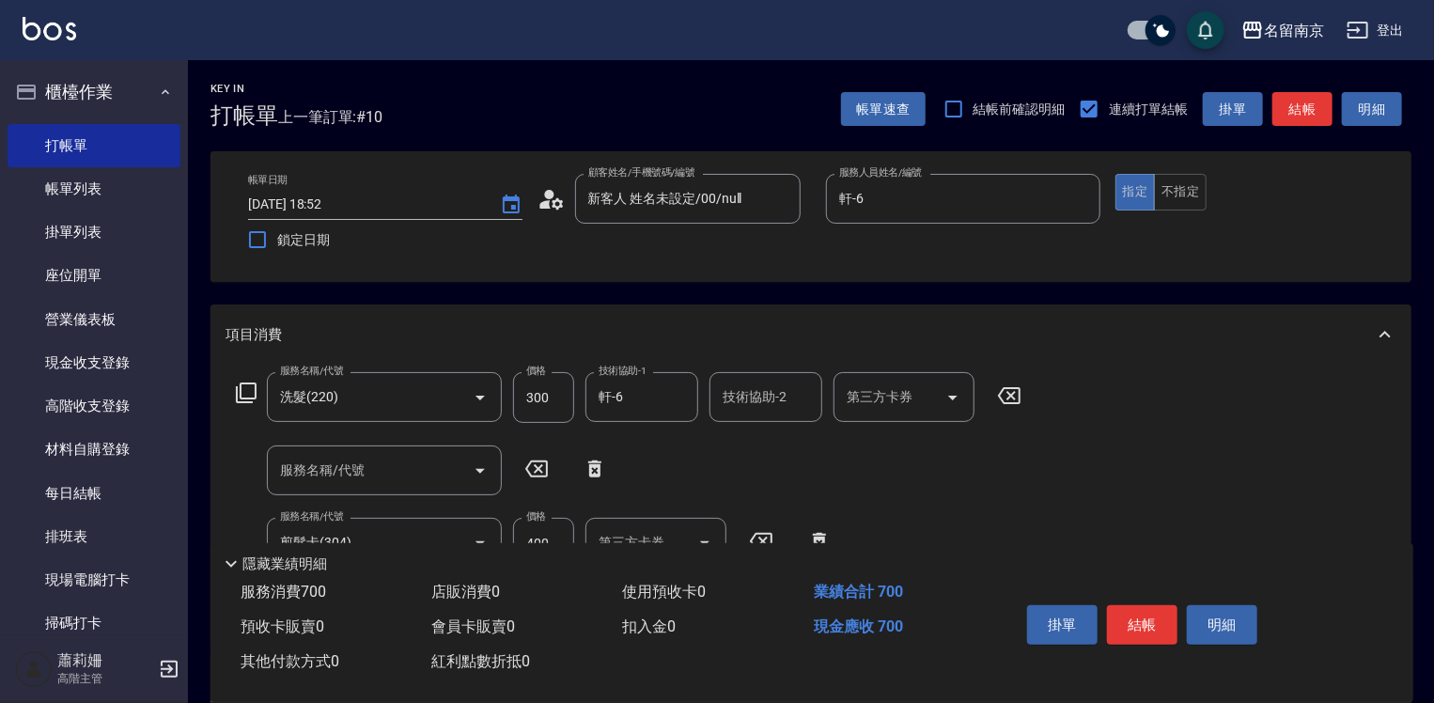
scroll to position [94, 0]
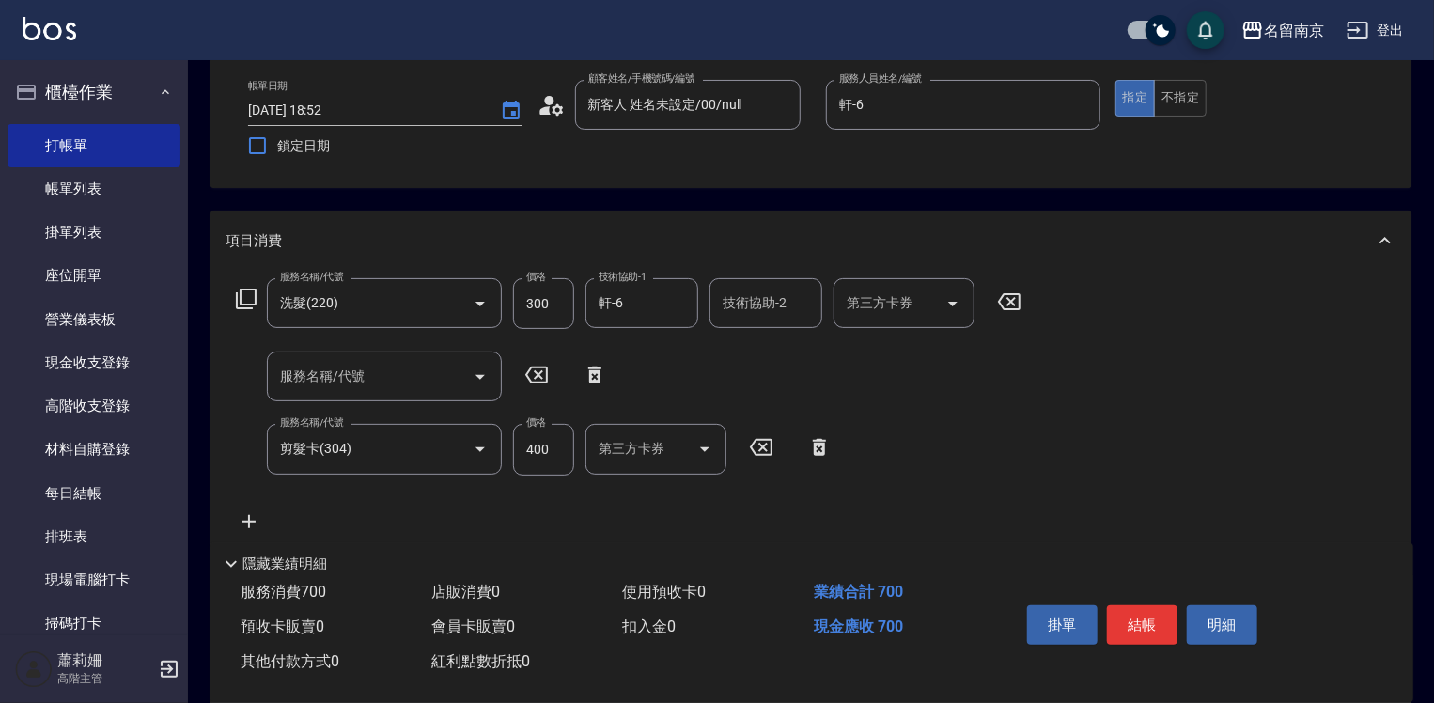
click at [593, 379] on icon at bounding box center [594, 375] width 47 height 23
type input "剪髮卡(304)"
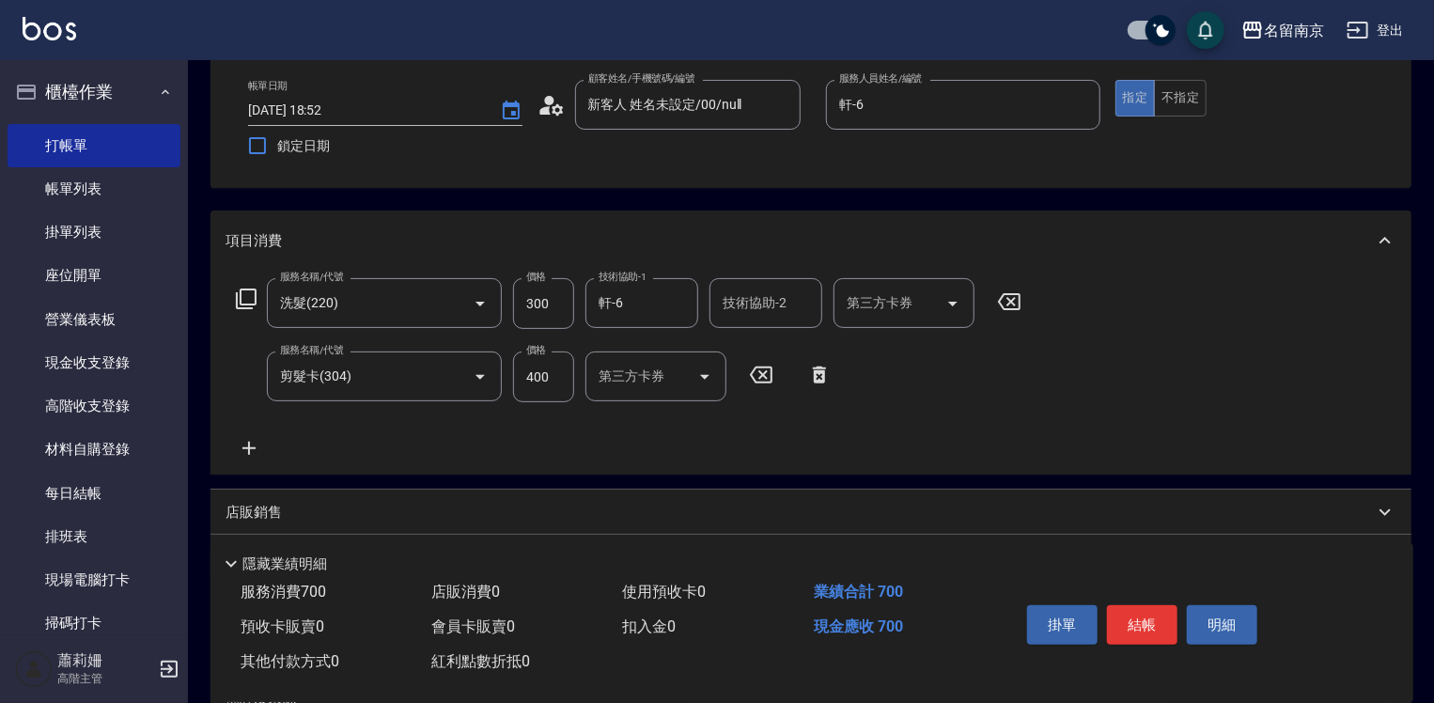
click at [539, 377] on input "400" at bounding box center [543, 376] width 61 height 51
type input "450"
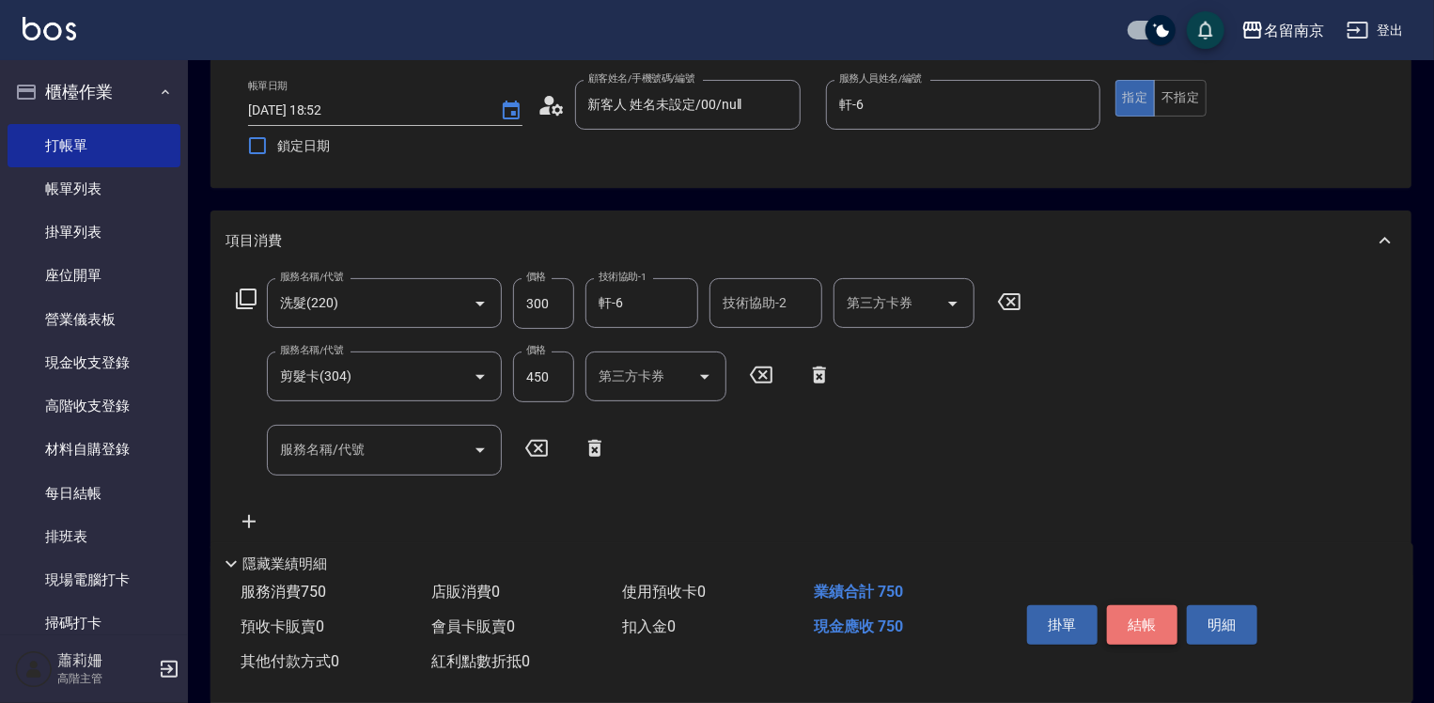
click at [1145, 616] on button "結帳" at bounding box center [1142, 624] width 70 height 39
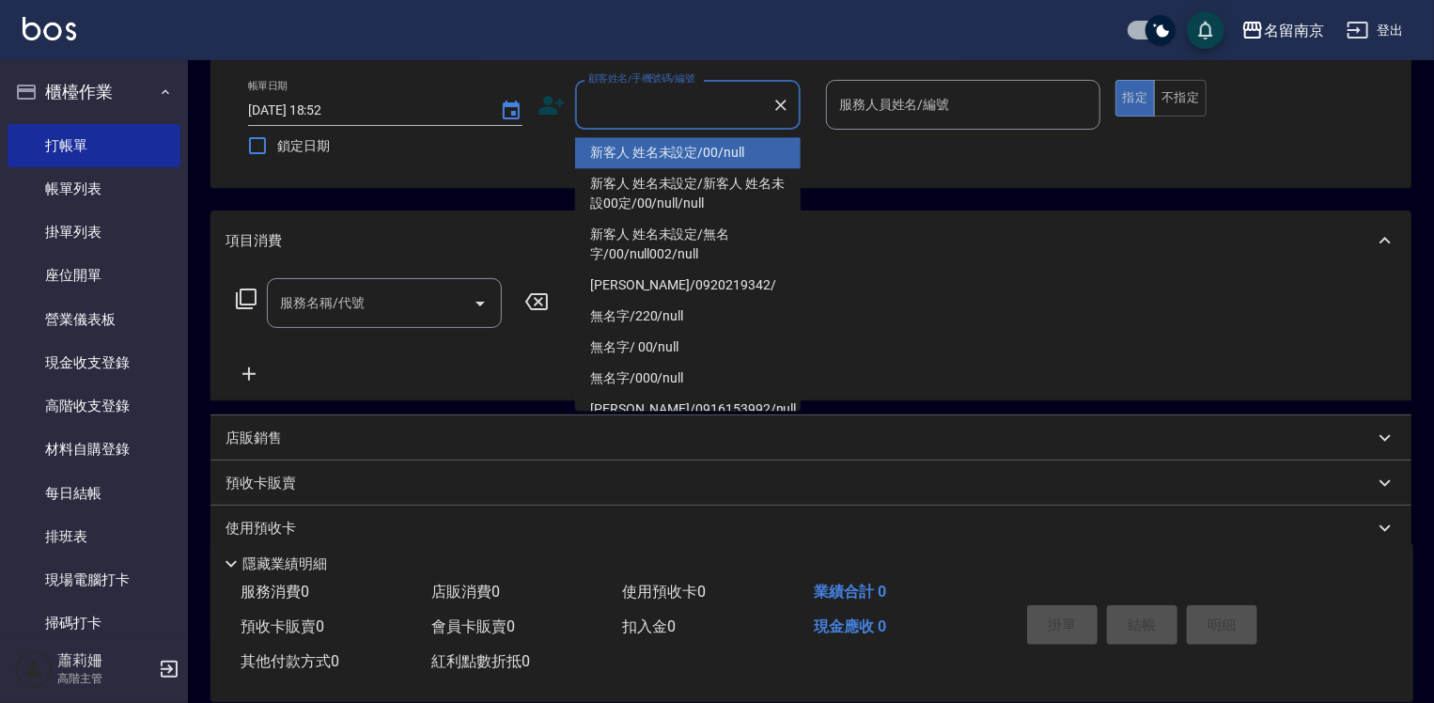
click at [693, 92] on input "顧客姓名/手機號碼/編號" at bounding box center [674, 104] width 180 height 33
click at [694, 149] on li "新客人 姓名未設定/00/null" at bounding box center [688, 152] width 226 height 31
type input "新客人 姓名未設定/00/null"
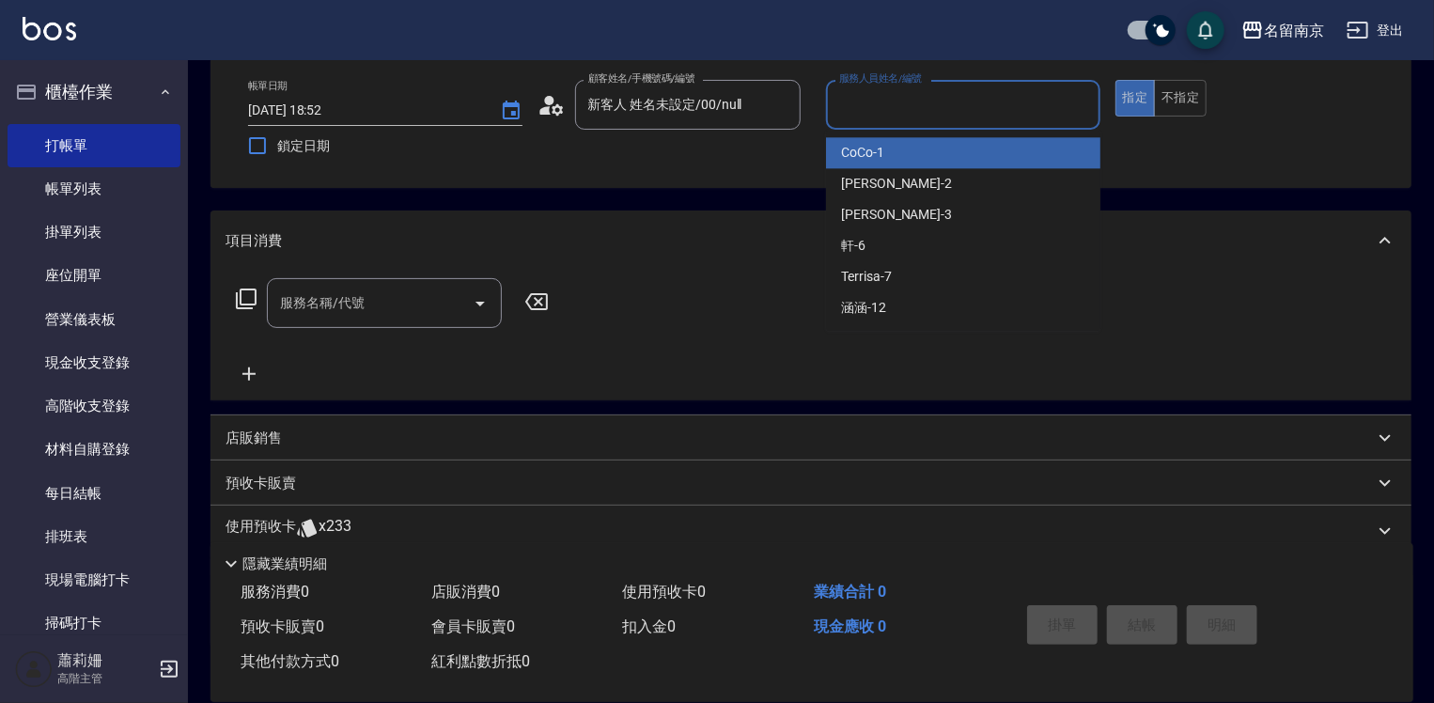
click at [937, 108] on input "服務人員姓名/編號" at bounding box center [962, 104] width 257 height 33
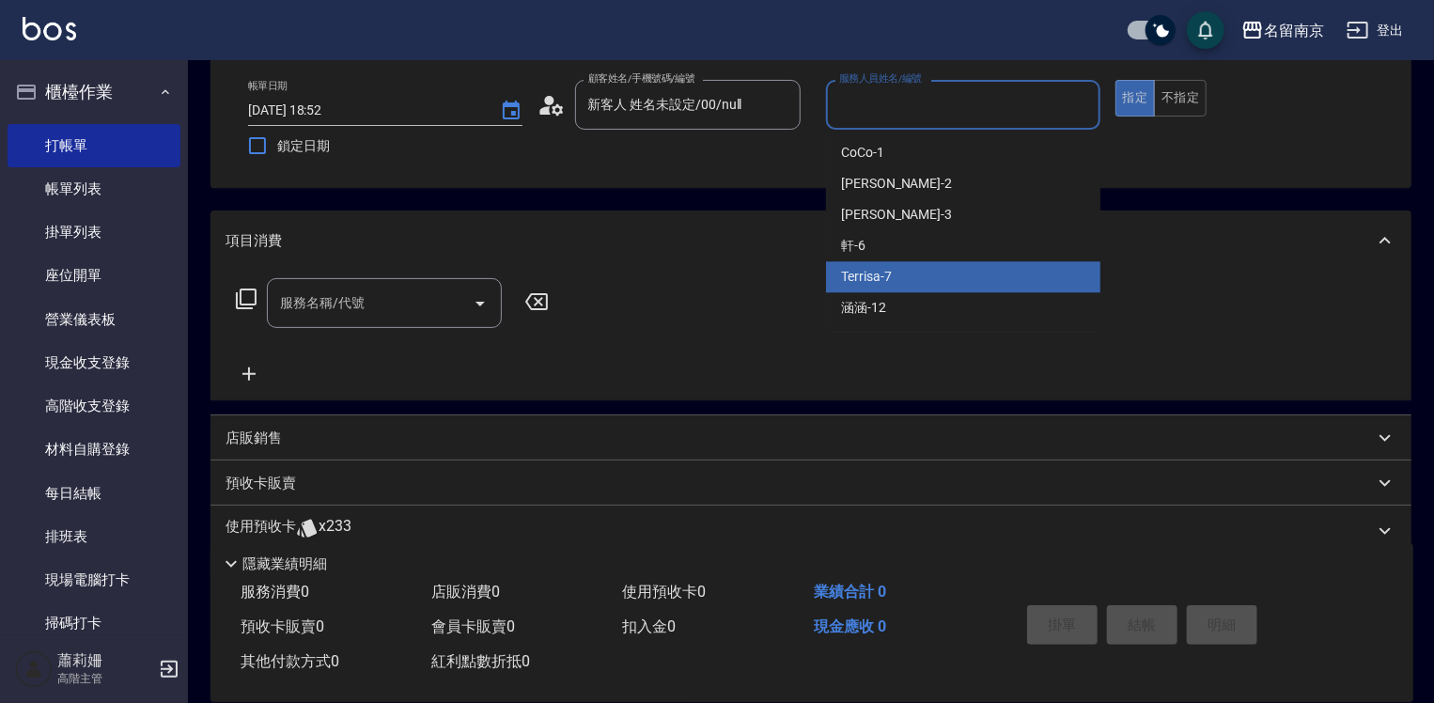
click at [898, 272] on div "Terrisa -7" at bounding box center [963, 276] width 274 height 31
type input "Terrisa-7"
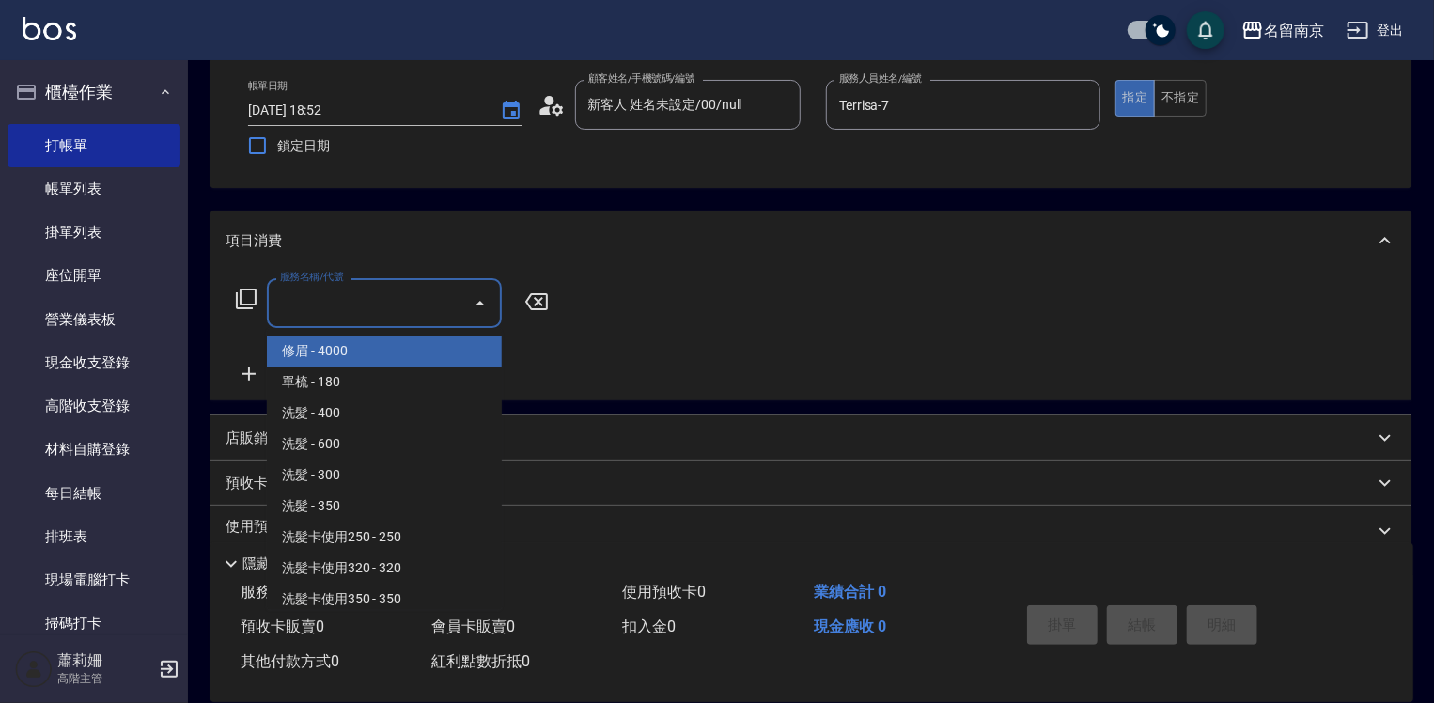
click at [342, 293] on div "服務名稱/代號 服務名稱/代號" at bounding box center [384, 303] width 235 height 50
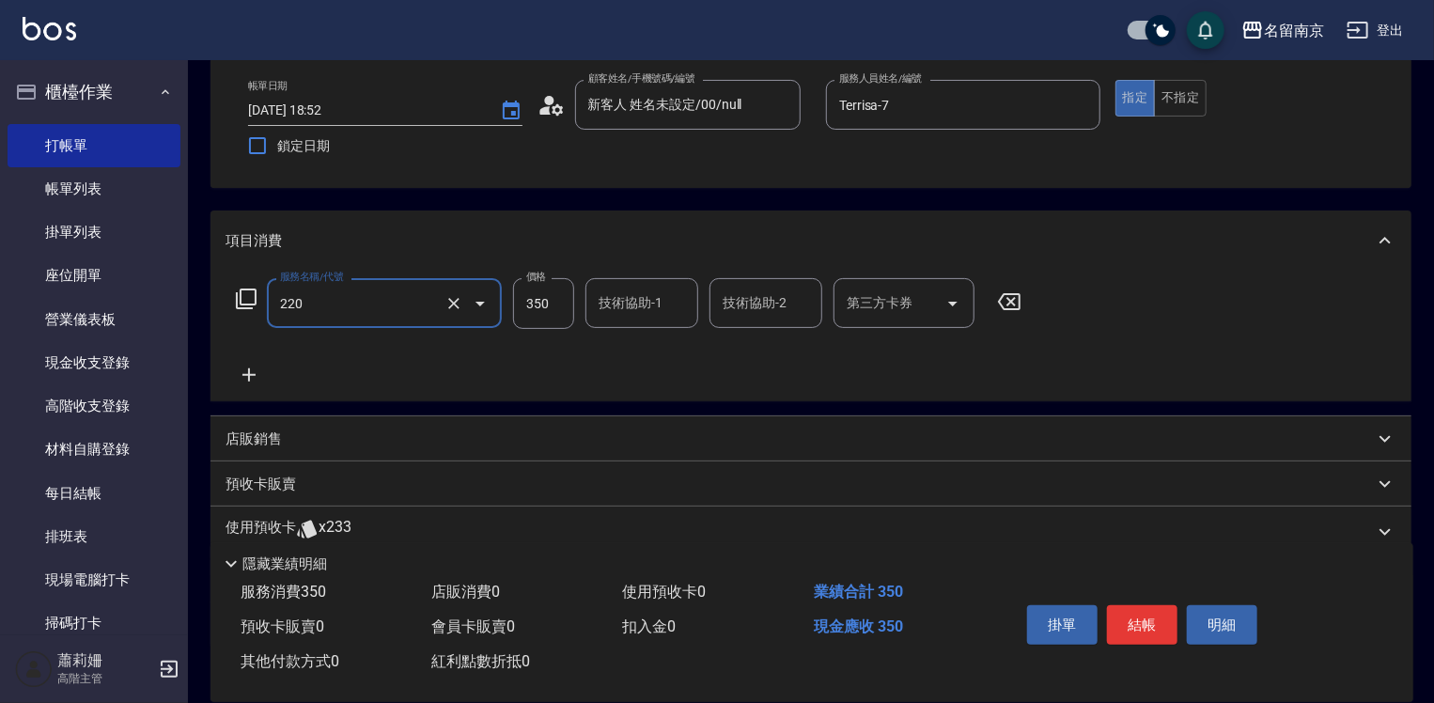
type input "洗髮(220)"
type input "320"
type input "Terrisa-7"
click at [955, 302] on icon "Open" at bounding box center [952, 304] width 9 height 5
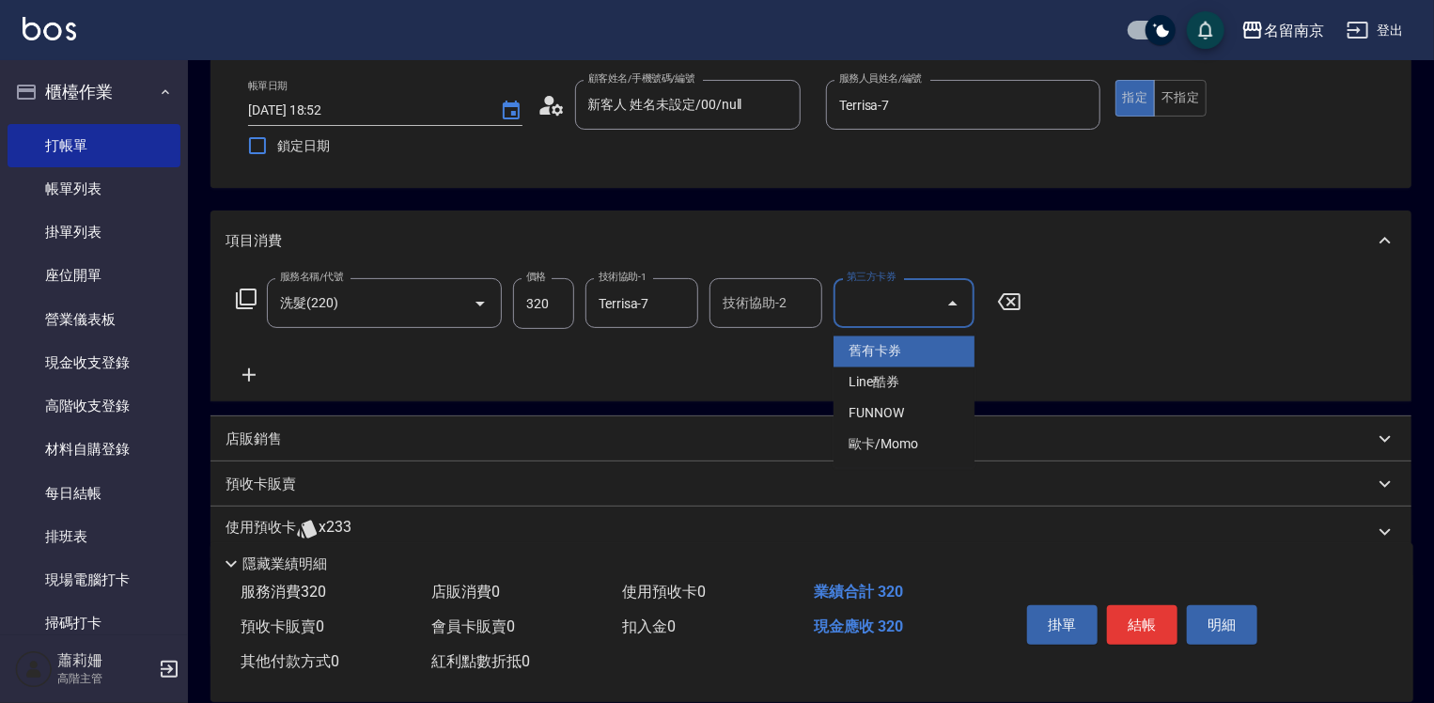
click at [926, 346] on span "舊有卡券" at bounding box center [903, 351] width 141 height 31
type input "舊有卡券"
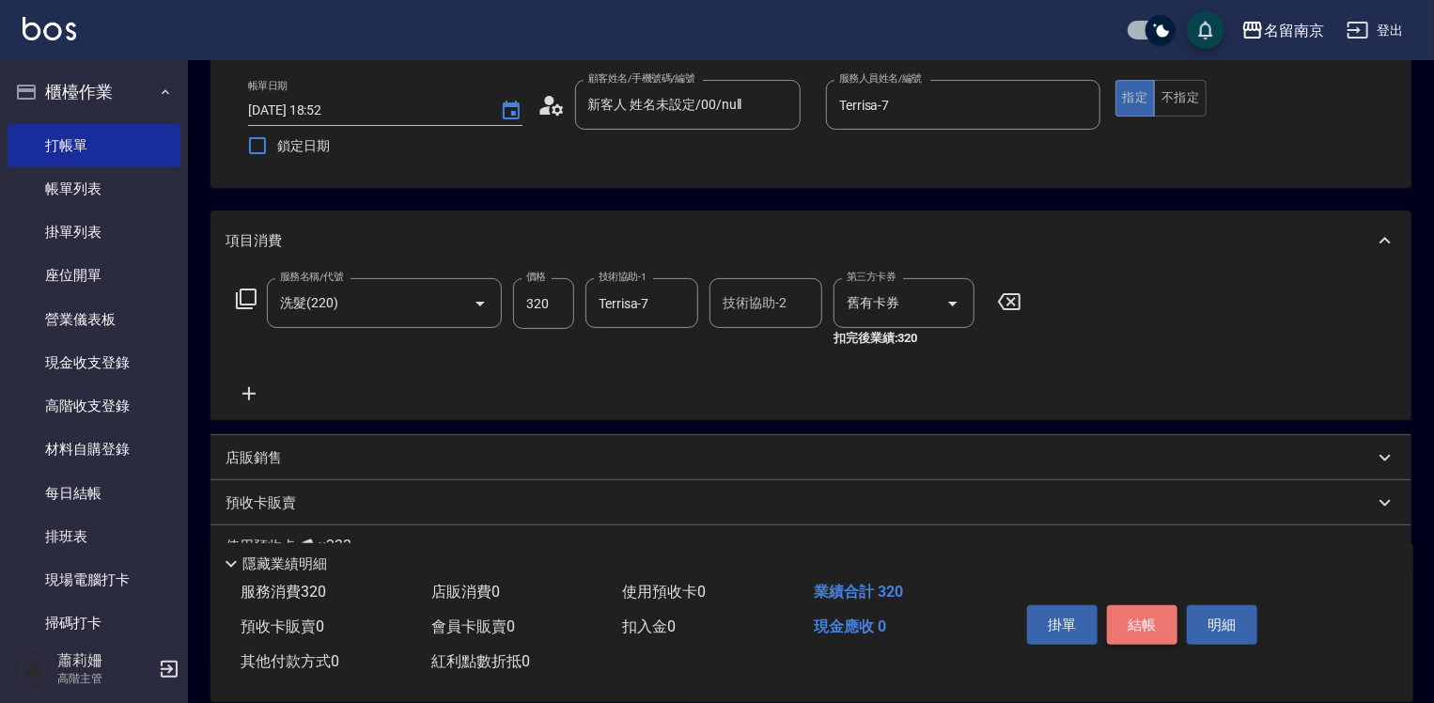
click at [1155, 620] on button "結帳" at bounding box center [1142, 624] width 70 height 39
type input "[DATE] 18:53"
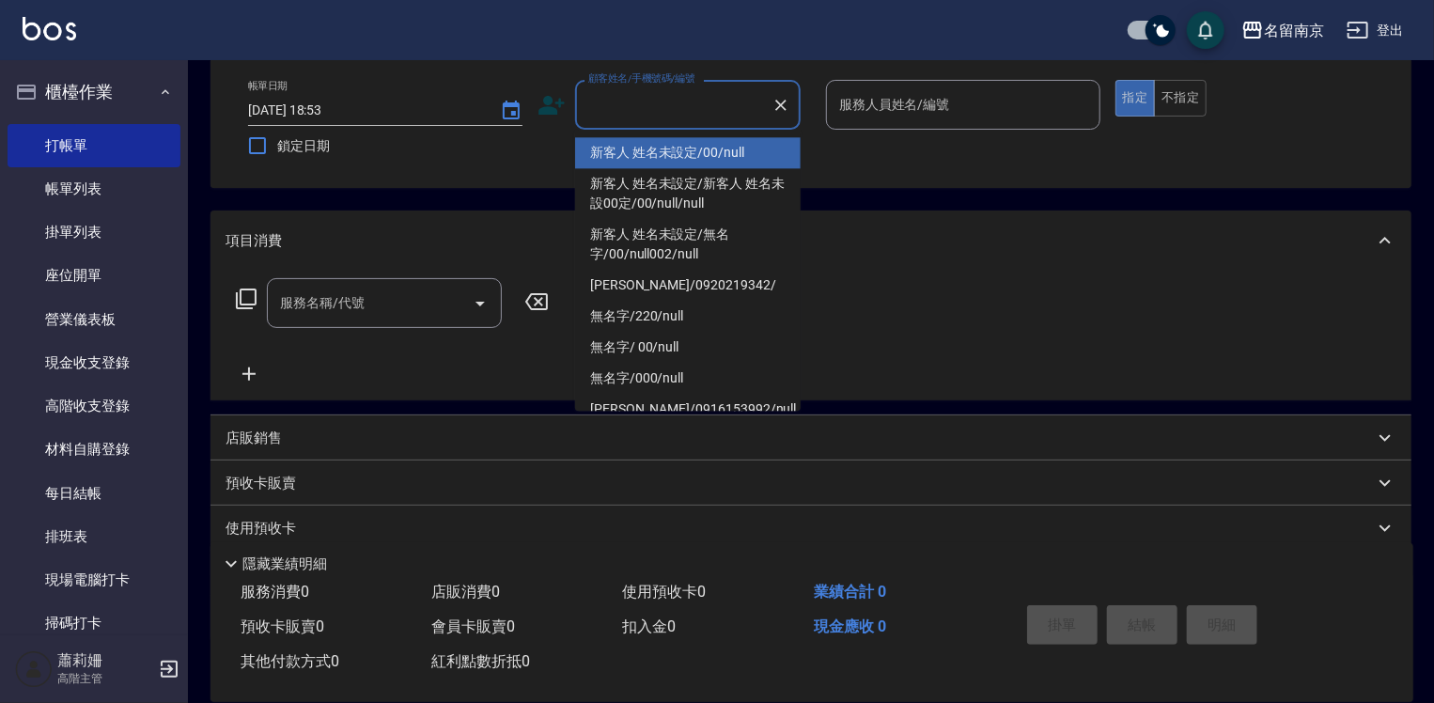
click at [635, 94] on input "顧客姓名/手機號碼/編號" at bounding box center [674, 104] width 180 height 33
drag, startPoint x: 650, startPoint y: 146, endPoint x: 822, endPoint y: 119, distance: 174.0
click at [657, 148] on li "新客人 姓名未設定/00/null" at bounding box center [688, 152] width 226 height 31
type input "新客人 姓名未設定/00/null"
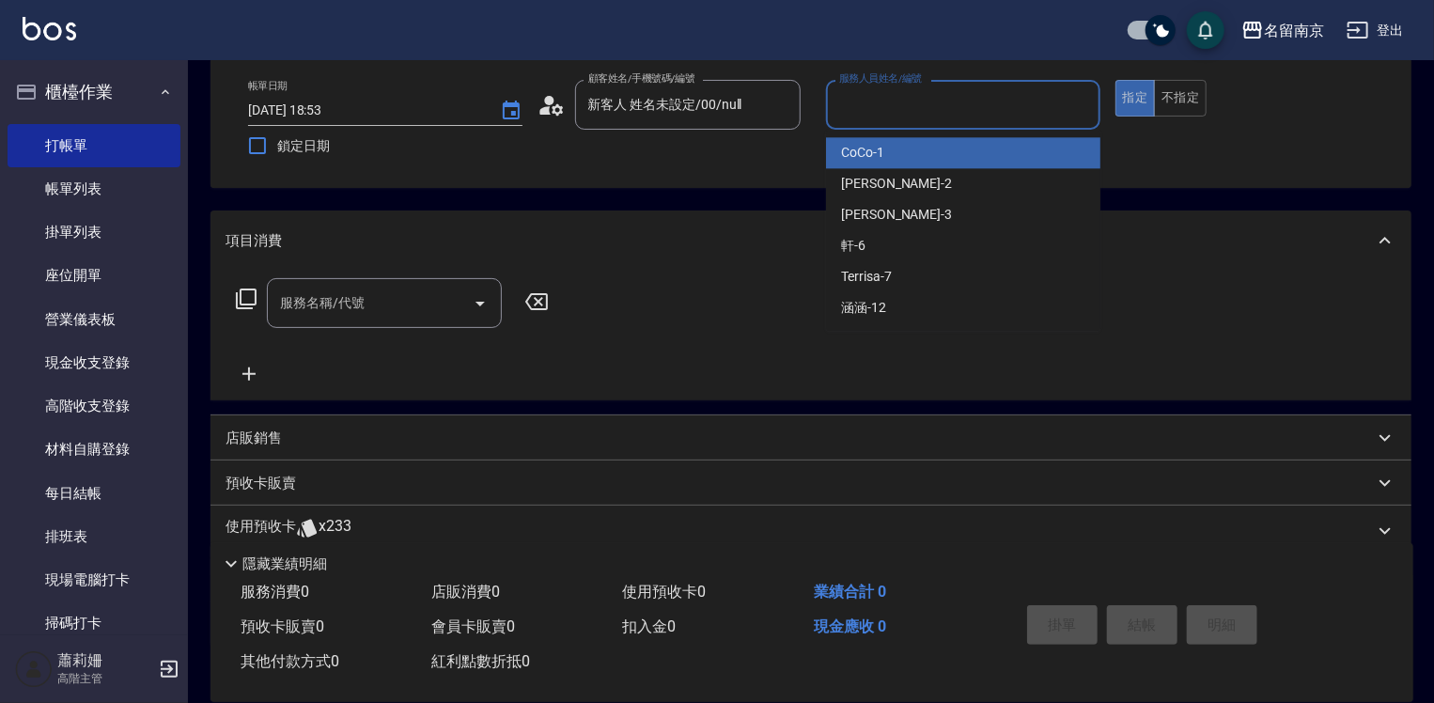
drag, startPoint x: 877, startPoint y: 98, endPoint x: 866, endPoint y: 222, distance: 124.5
click at [878, 100] on input "服務人員姓名/編號" at bounding box center [962, 104] width 257 height 33
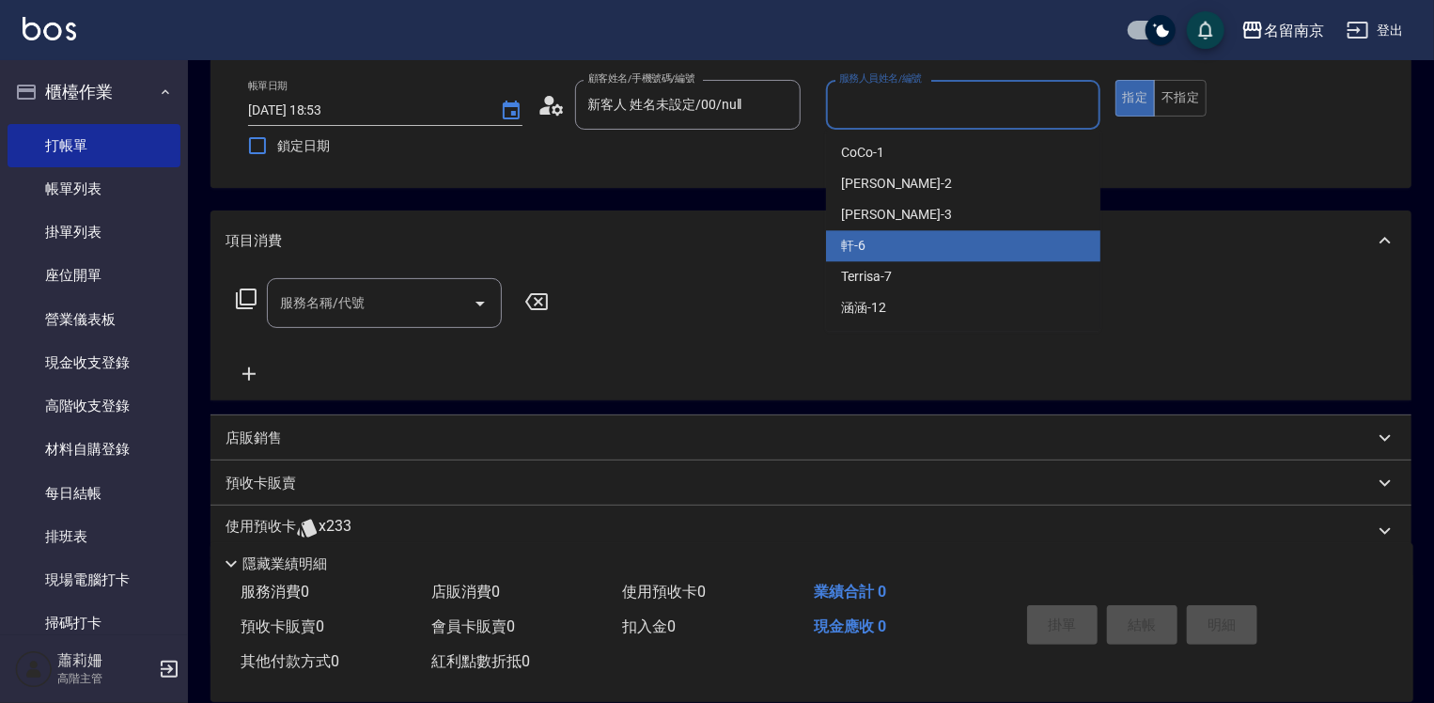
drag, startPoint x: 857, startPoint y: 256, endPoint x: 782, endPoint y: 259, distance: 75.3
click at [857, 256] on span "軒 -6" at bounding box center [853, 246] width 24 height 20
type input "軒-6"
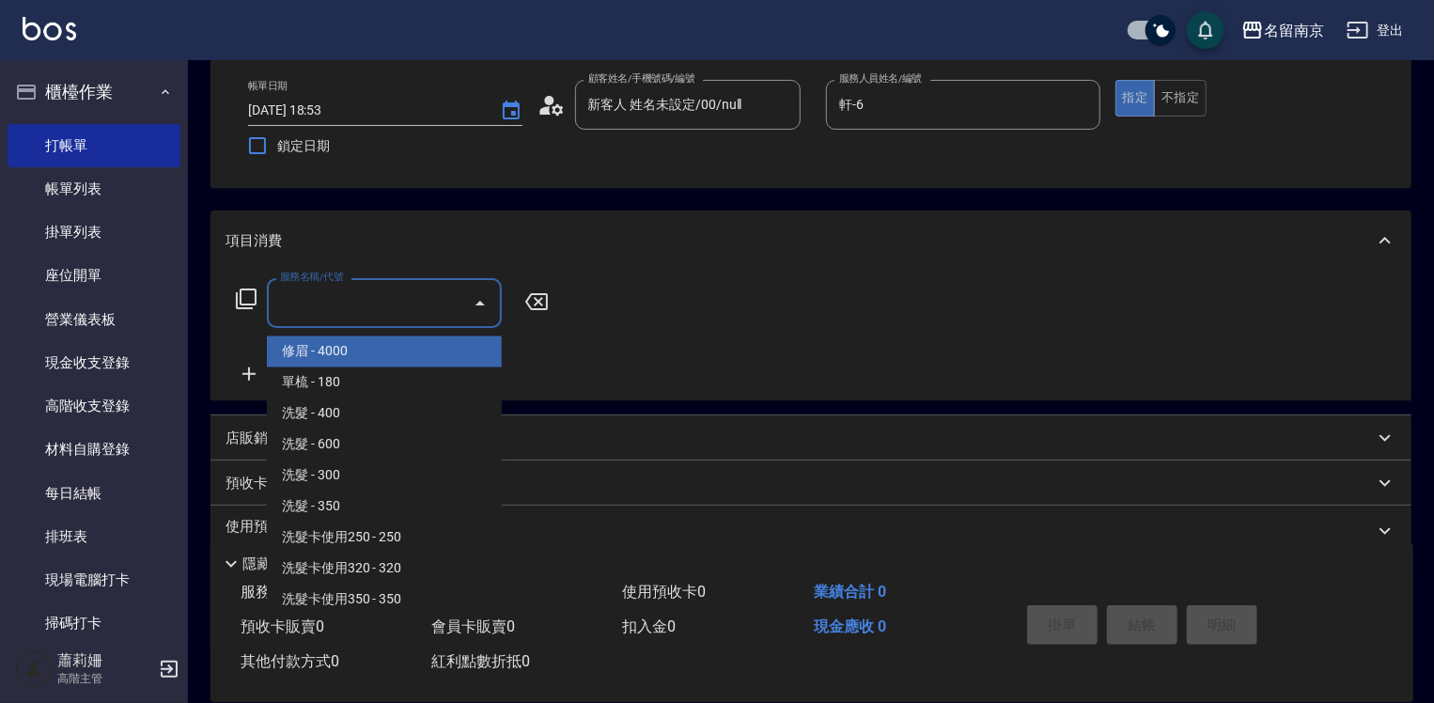
click at [331, 292] on input "服務名稱/代號" at bounding box center [370, 303] width 190 height 33
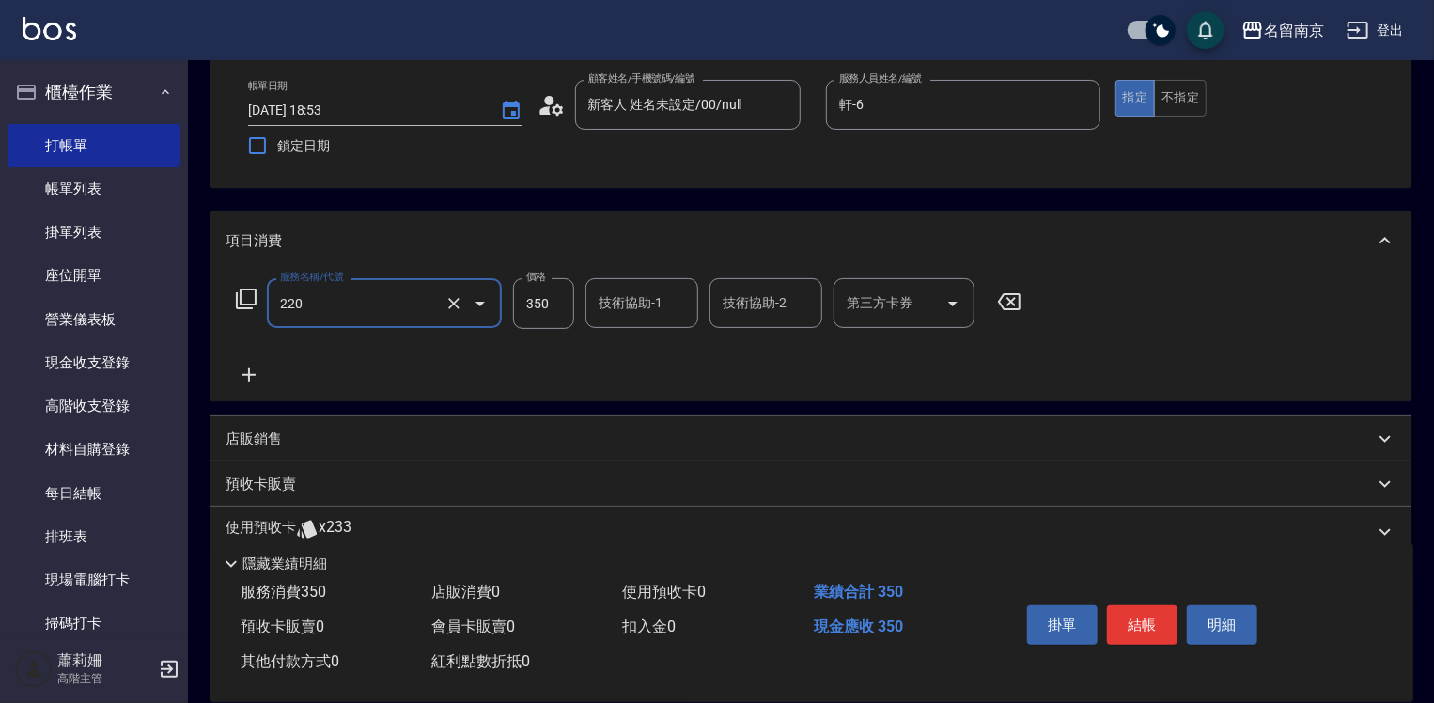
type input "洗髮(220)"
type input "430"
type input "軒-6"
click at [1147, 613] on button "結帳" at bounding box center [1142, 624] width 70 height 39
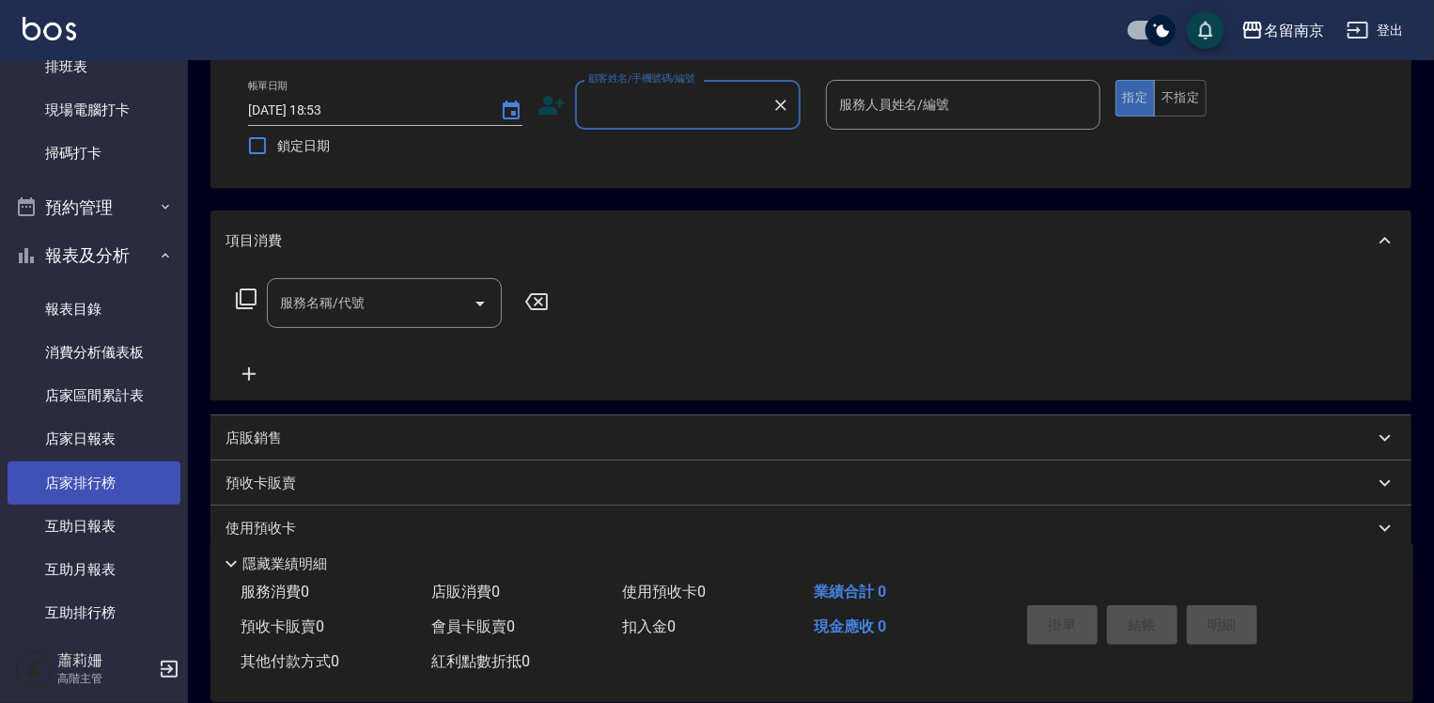
scroll to position [846, 0]
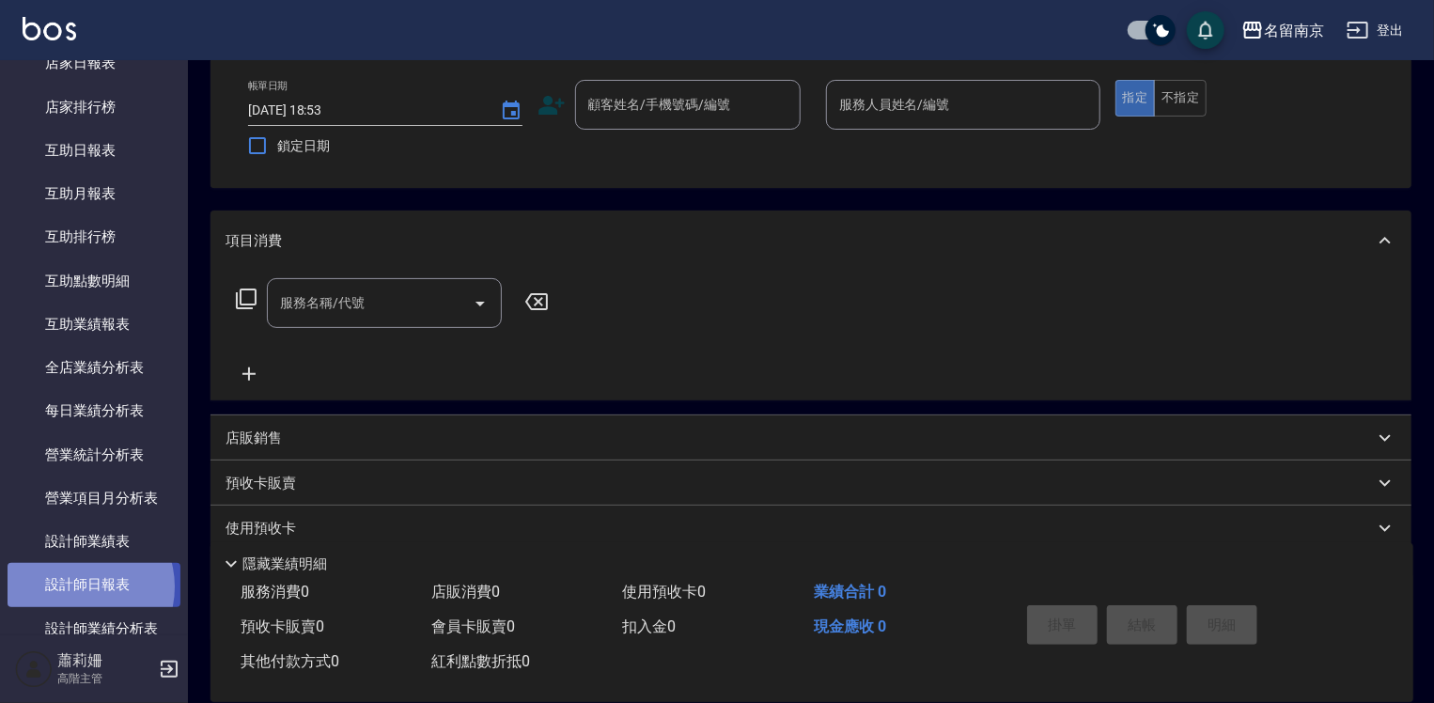
click at [79, 586] on link "設計師日報表" at bounding box center [94, 584] width 173 height 43
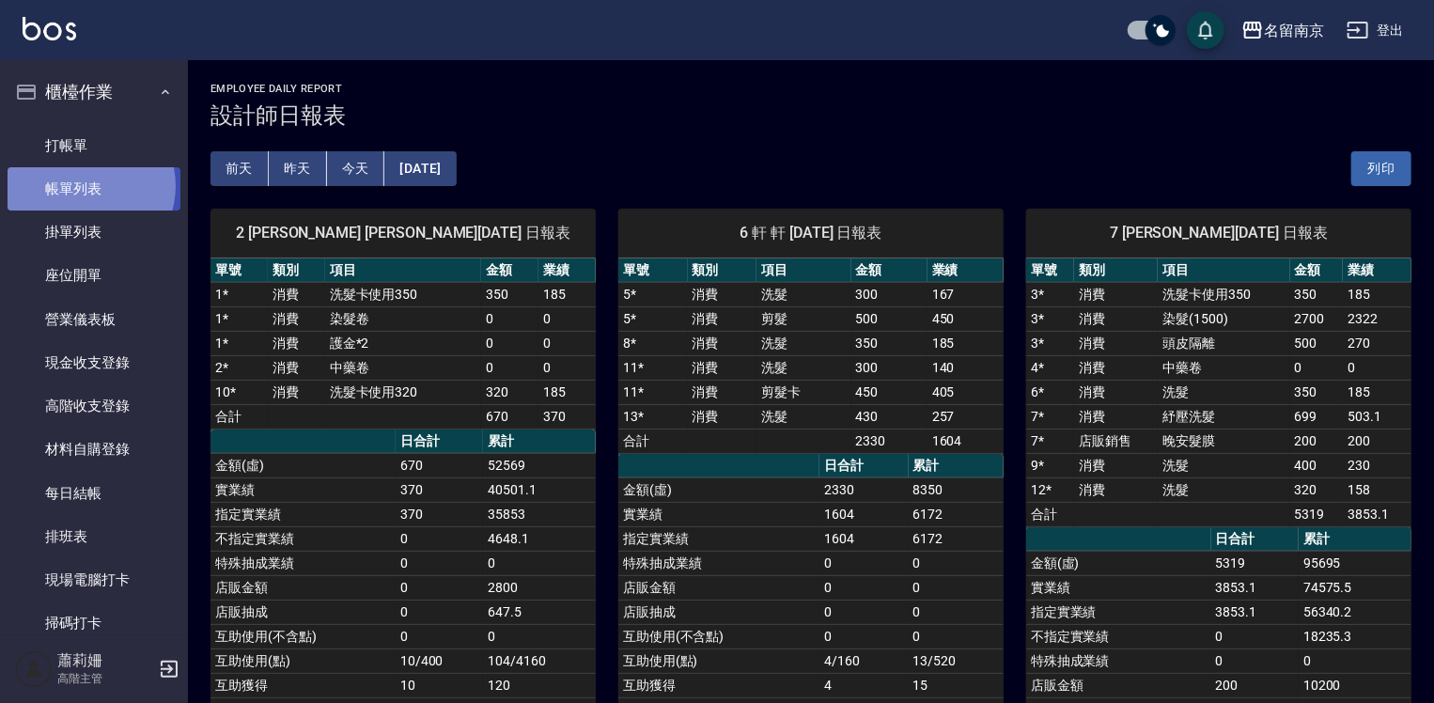
click at [86, 186] on link "帳單列表" at bounding box center [94, 188] width 173 height 43
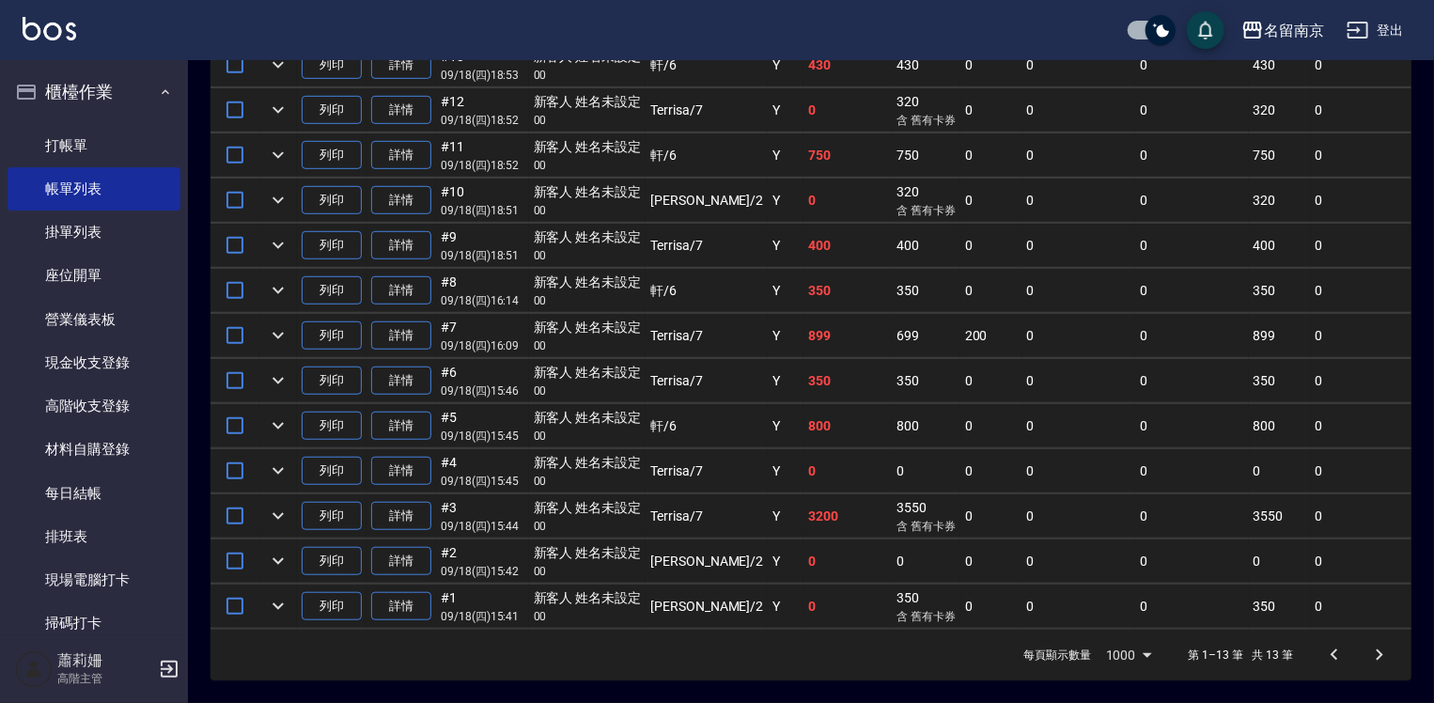
scroll to position [590, 0]
click at [398, 502] on link "詳情" at bounding box center [401, 516] width 60 height 29
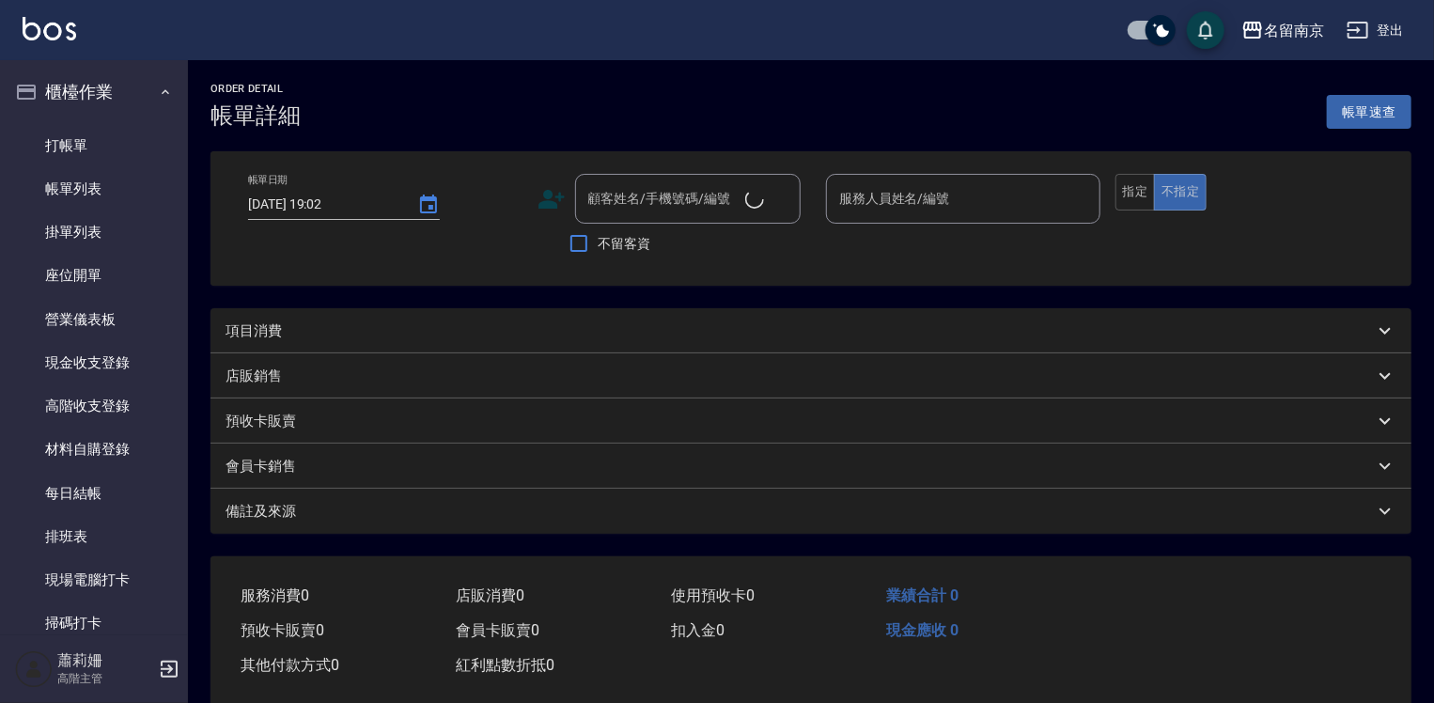
type input "[DATE] 15:44"
type input "Terrisa-7"
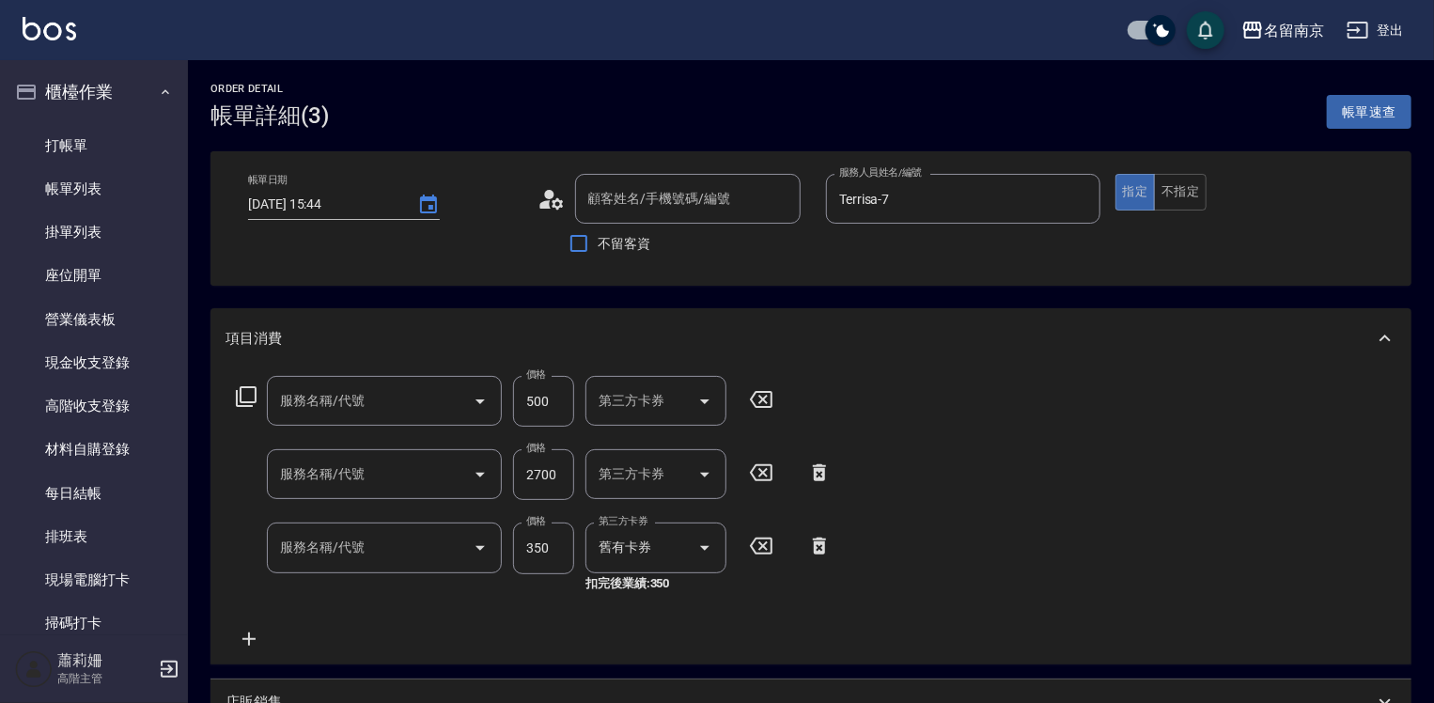
type input "新客人 姓名未設定/00/null"
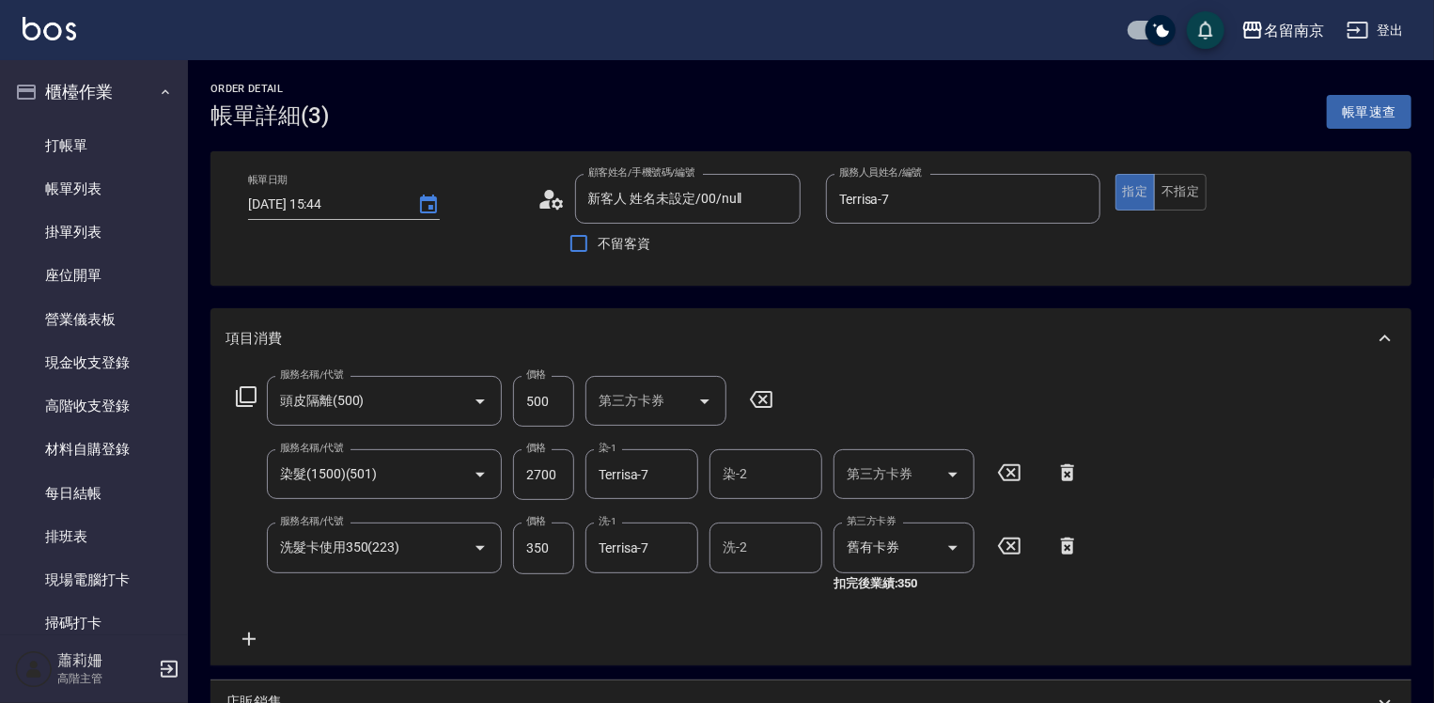
type input "頭皮隔離(500)"
type input "染髮(1500)(501)"
type input "洗髮卡使用350(223)"
click at [564, 466] on input "2700" at bounding box center [543, 474] width 61 height 51
type input "3200"
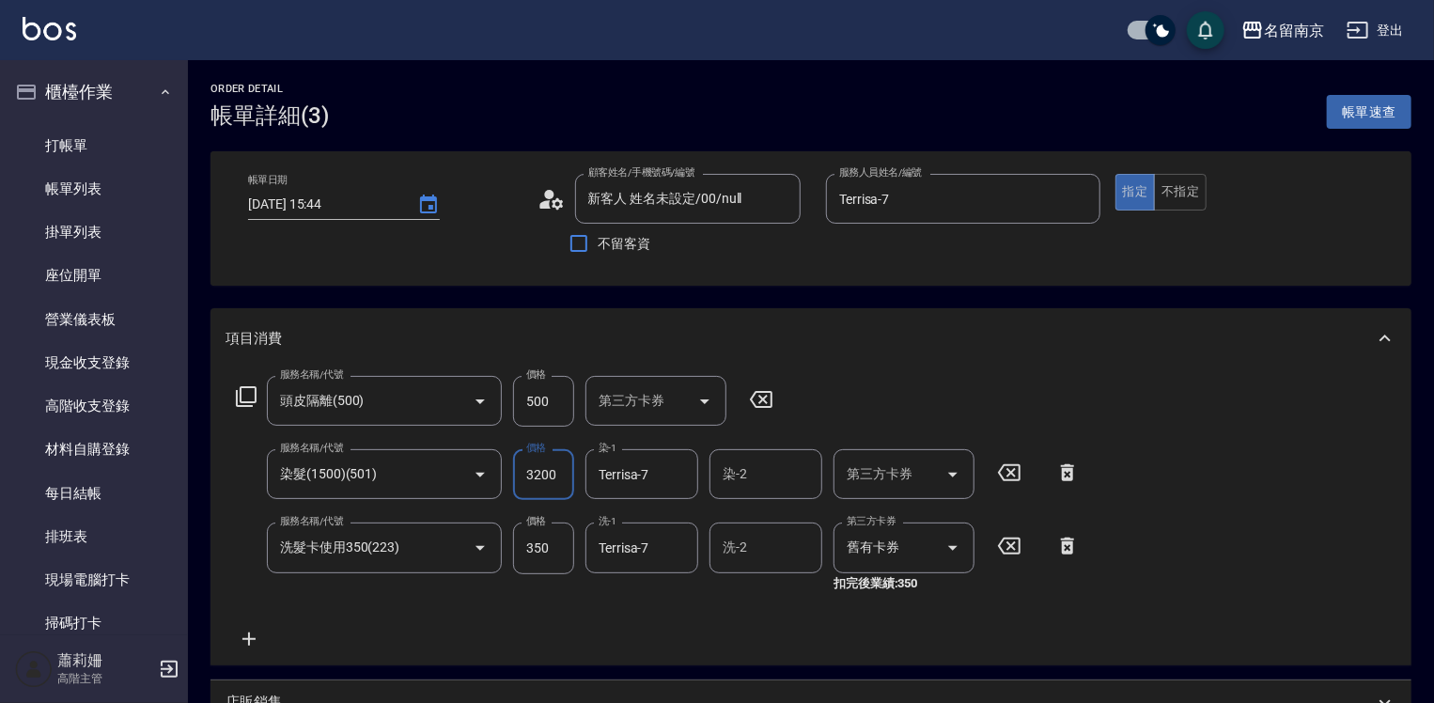
click at [1064, 546] on icon at bounding box center [1067, 545] width 13 height 17
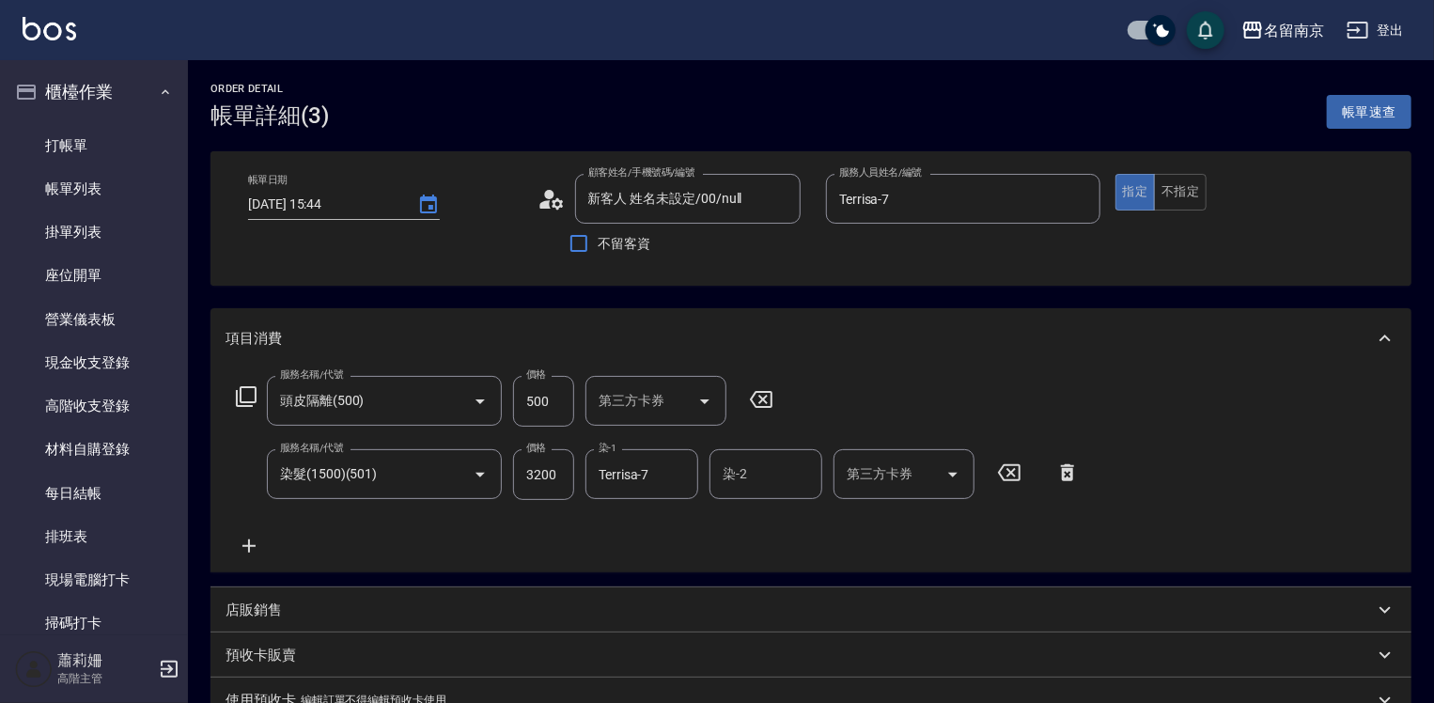
scroll to position [356, 0]
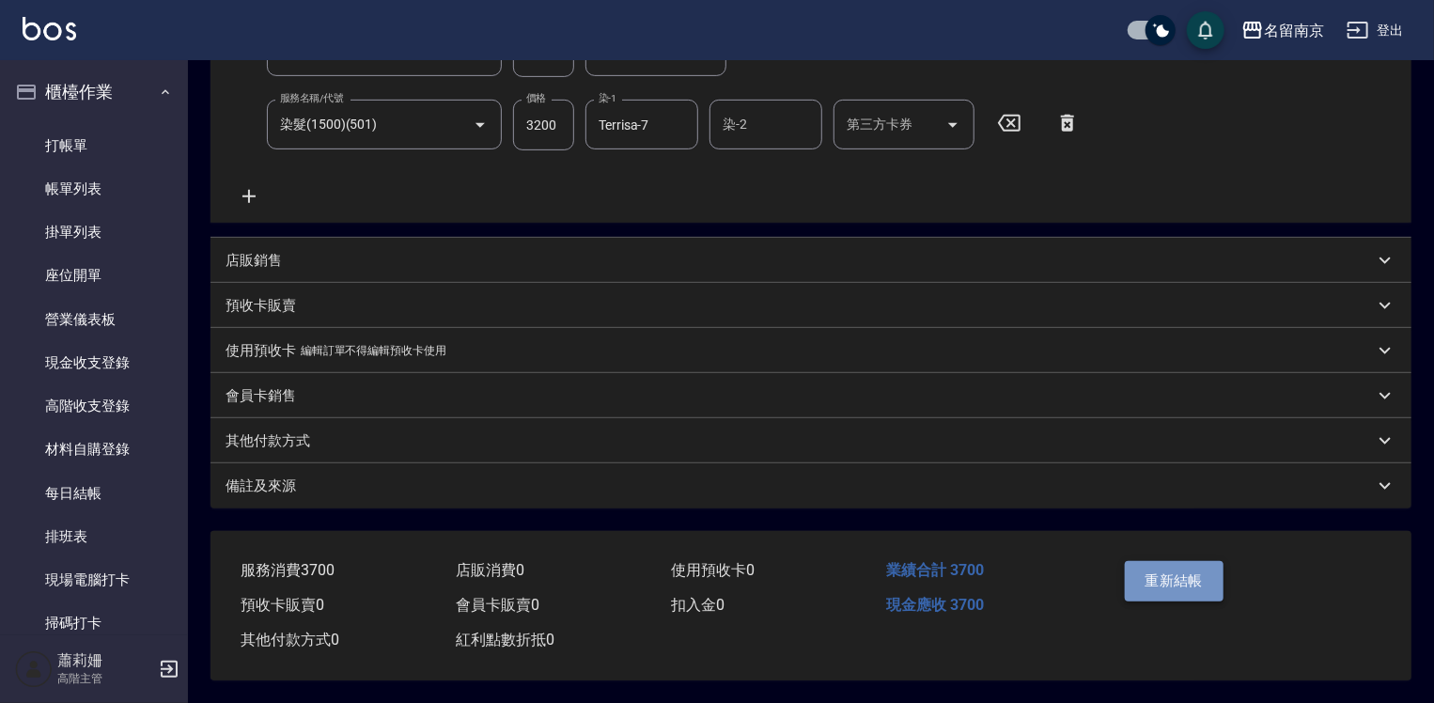
click at [1187, 568] on button "重新結帳" at bounding box center [1175, 580] width 100 height 39
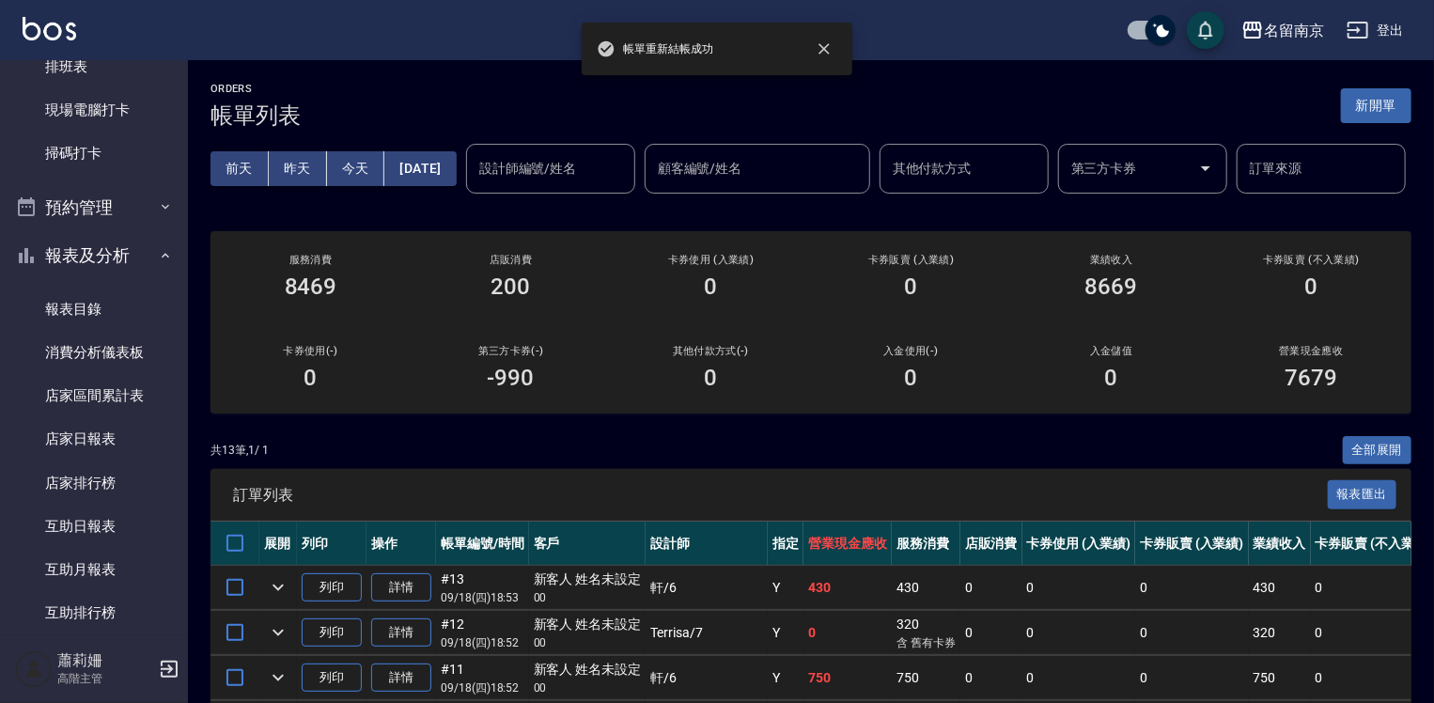
scroll to position [1034, 0]
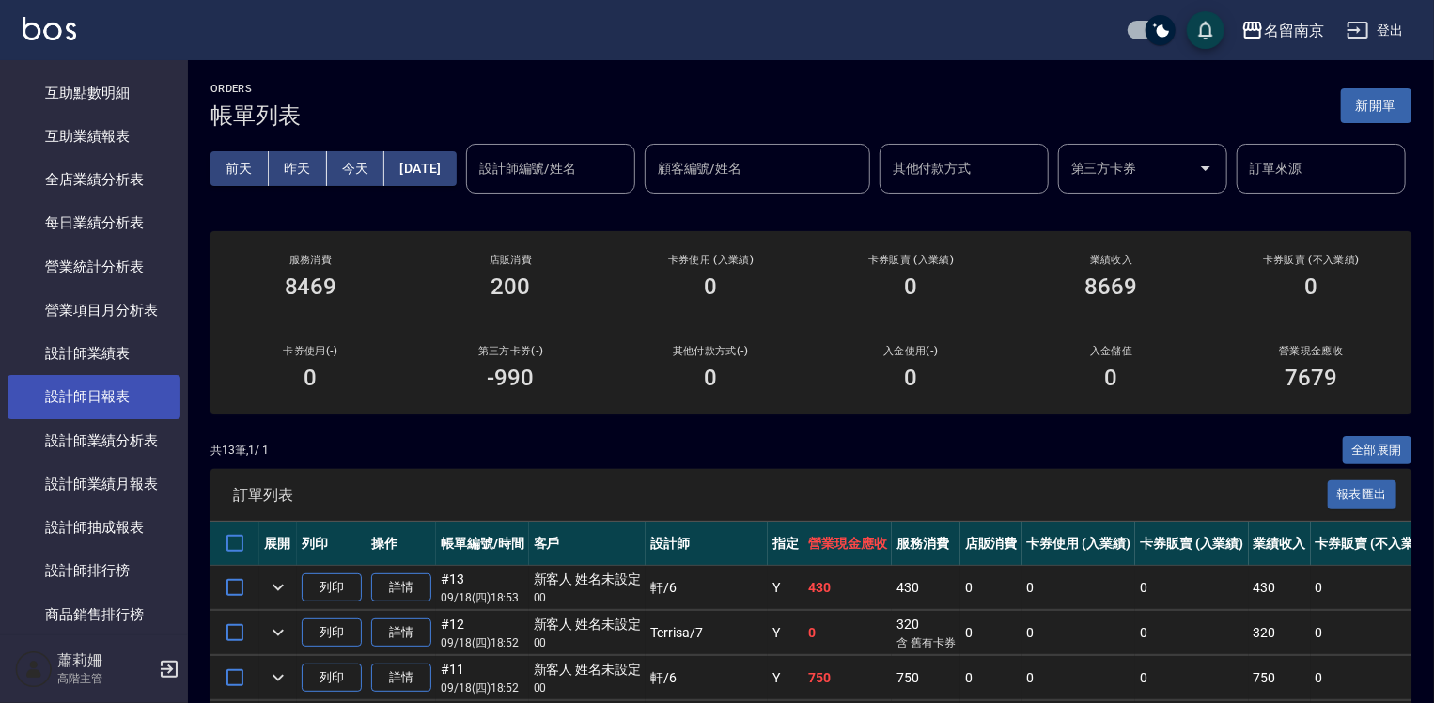
click at [74, 410] on link "設計師日報表" at bounding box center [94, 396] width 173 height 43
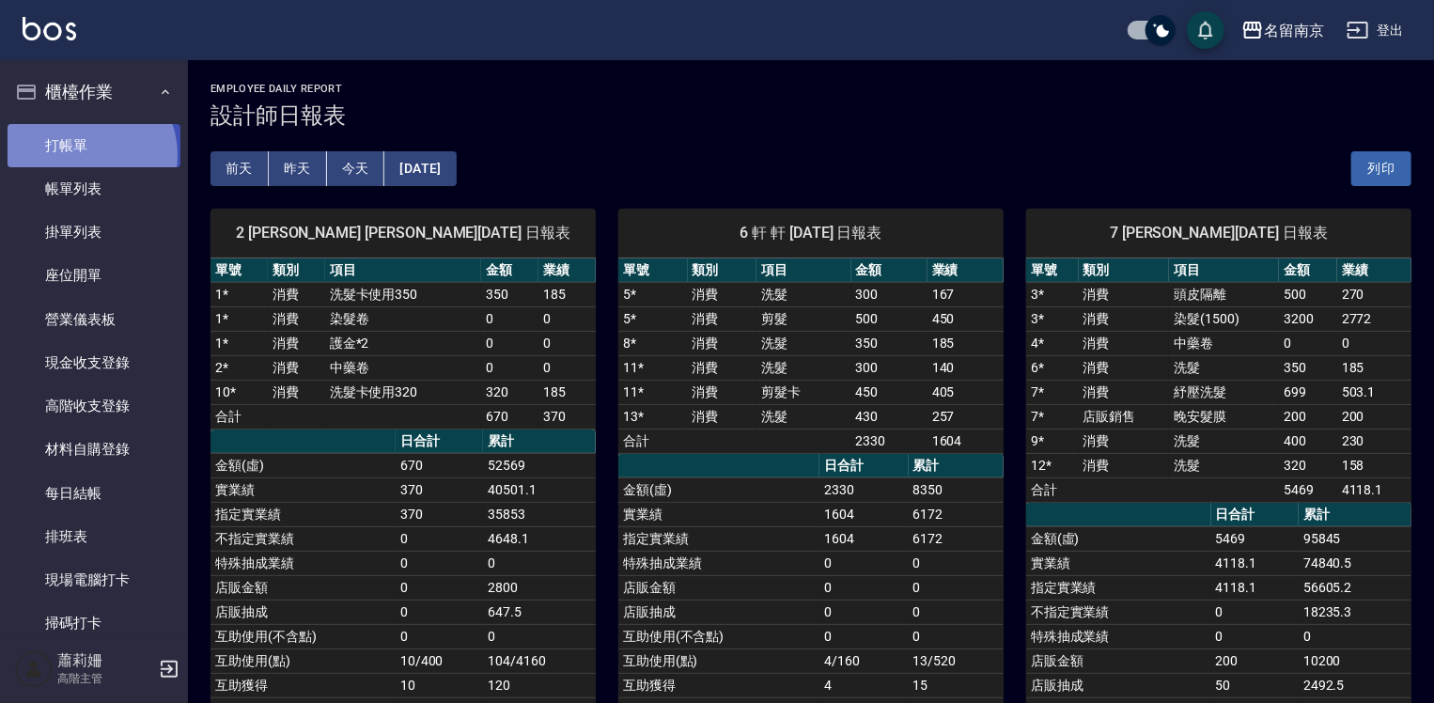
click at [80, 155] on link "打帳單" at bounding box center [94, 145] width 173 height 43
